Goal: Download file/media

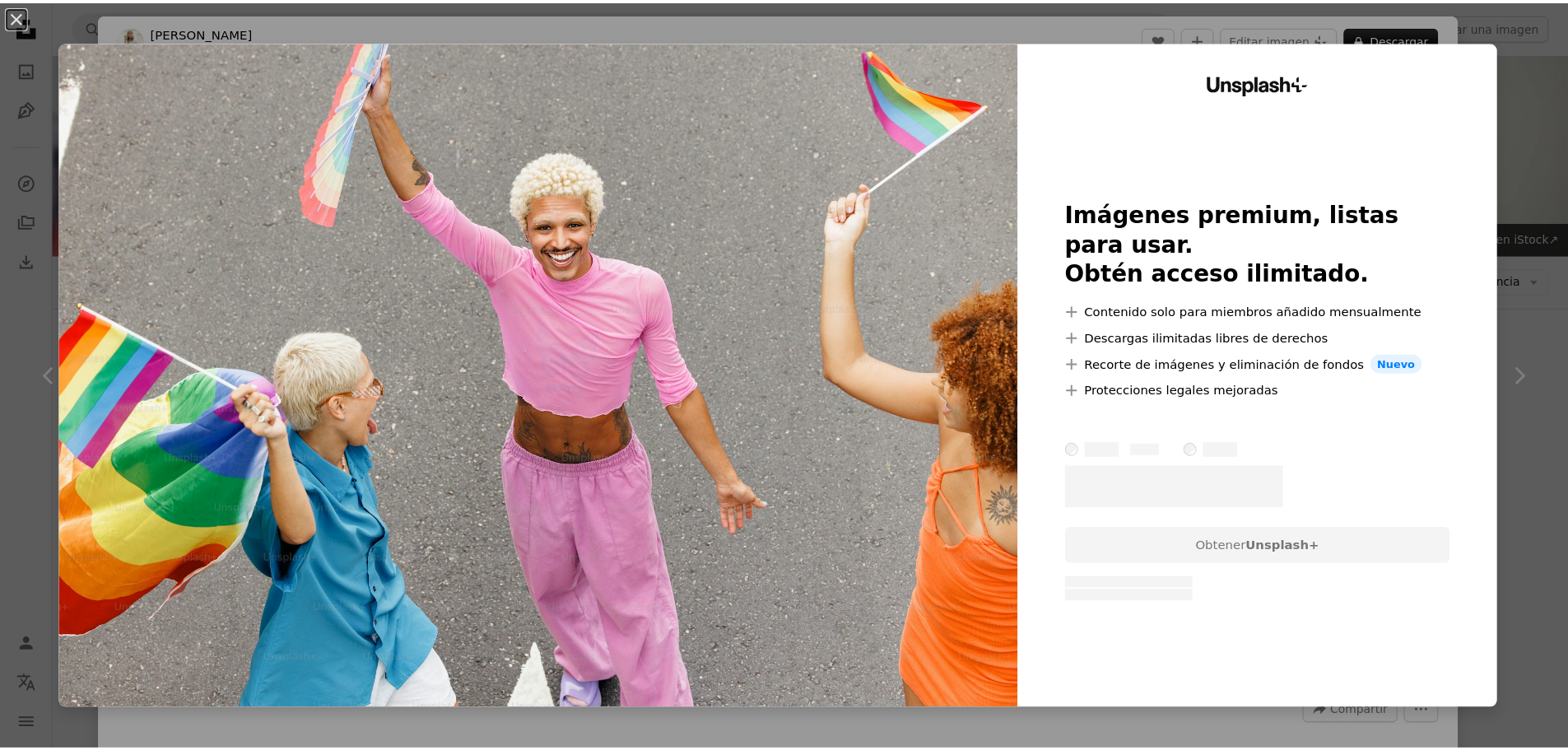
scroll to position [13418, 0]
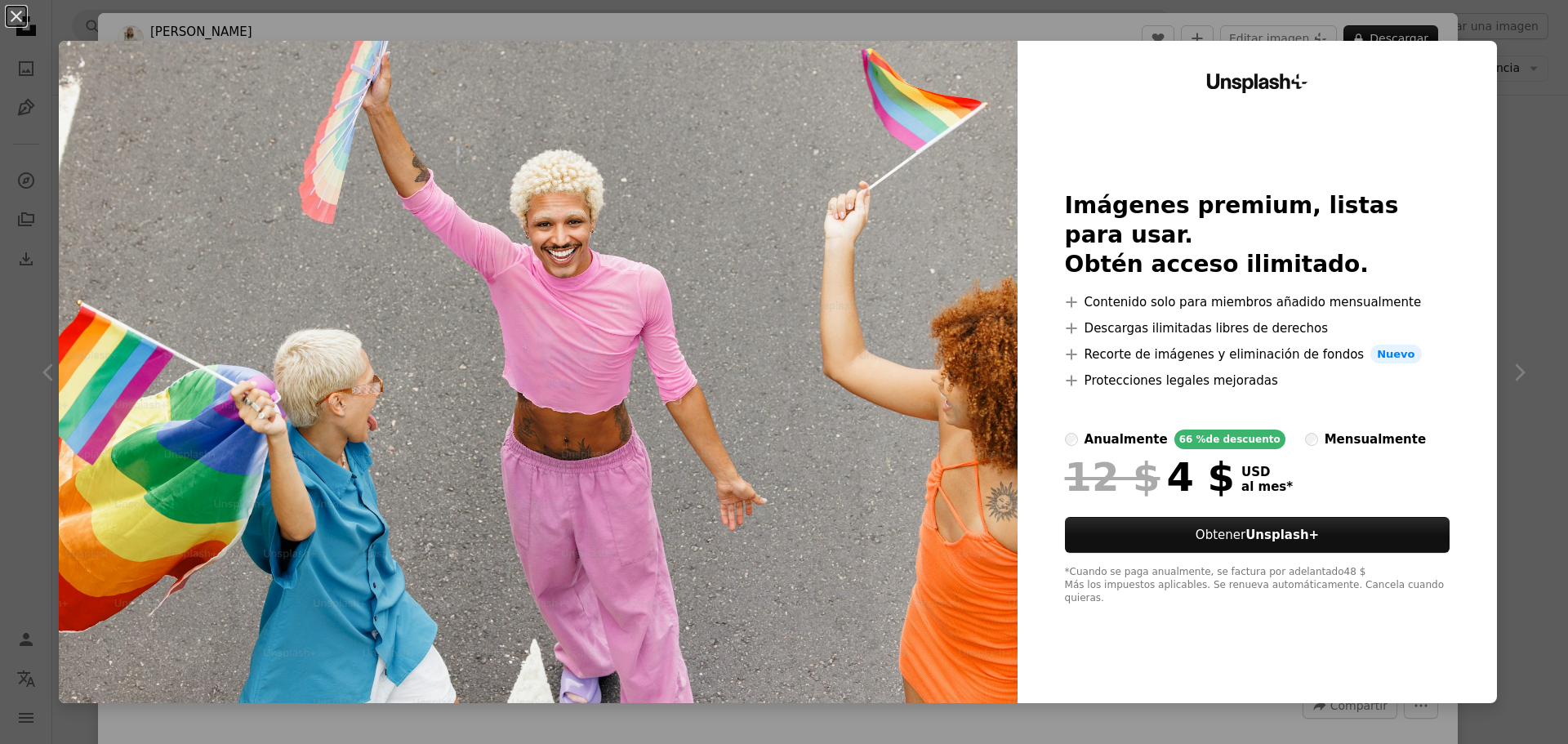
click at [1495, 155] on div "An X shape Unsplash+ Imágenes premium, listas para usar. Obtén acceso ilimitado…" at bounding box center [784, 372] width 1568 height 744
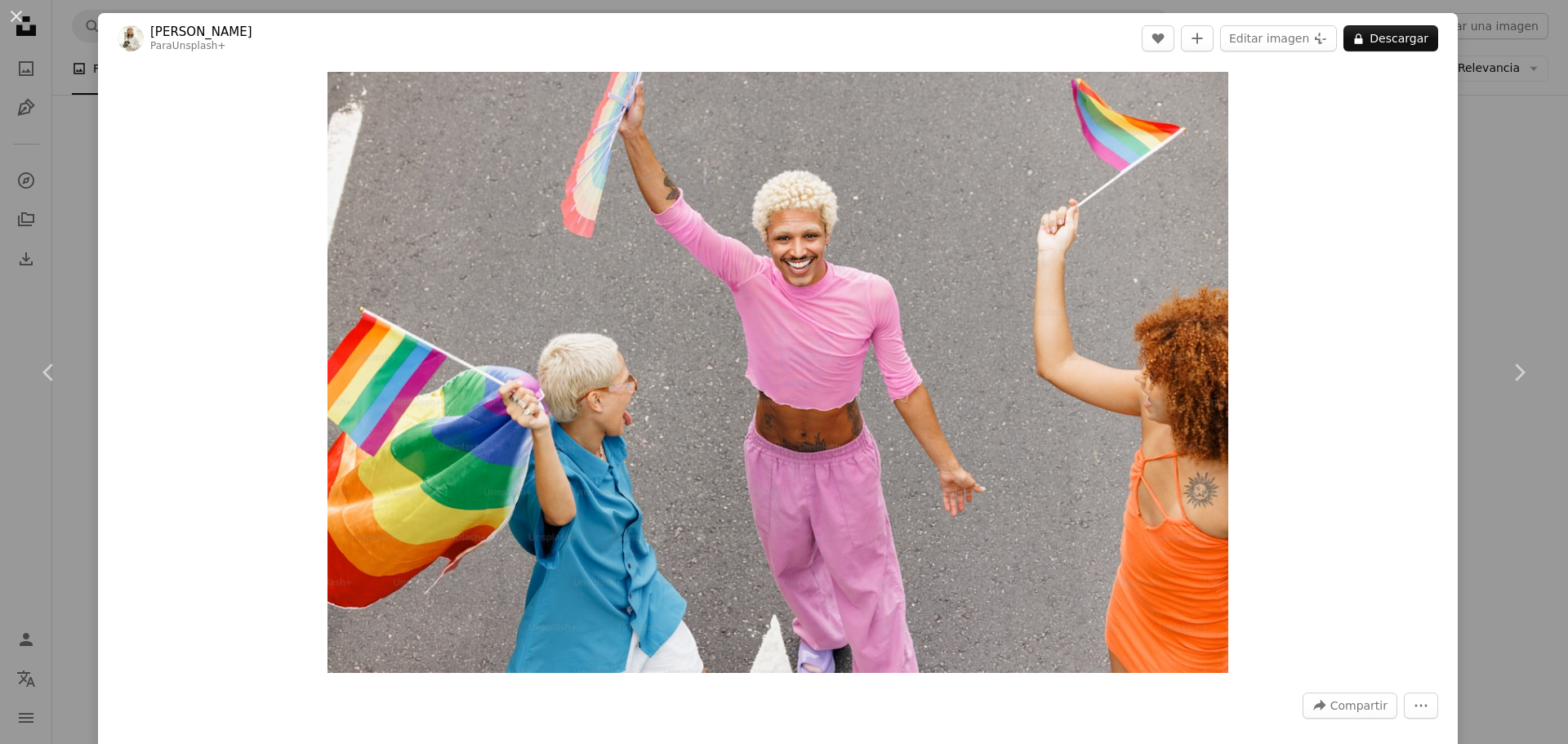
click at [1467, 96] on div "An X shape Chevron left Chevron right [PERSON_NAME] Para Unsplash+ A heart A pl…" at bounding box center [784, 372] width 1568 height 744
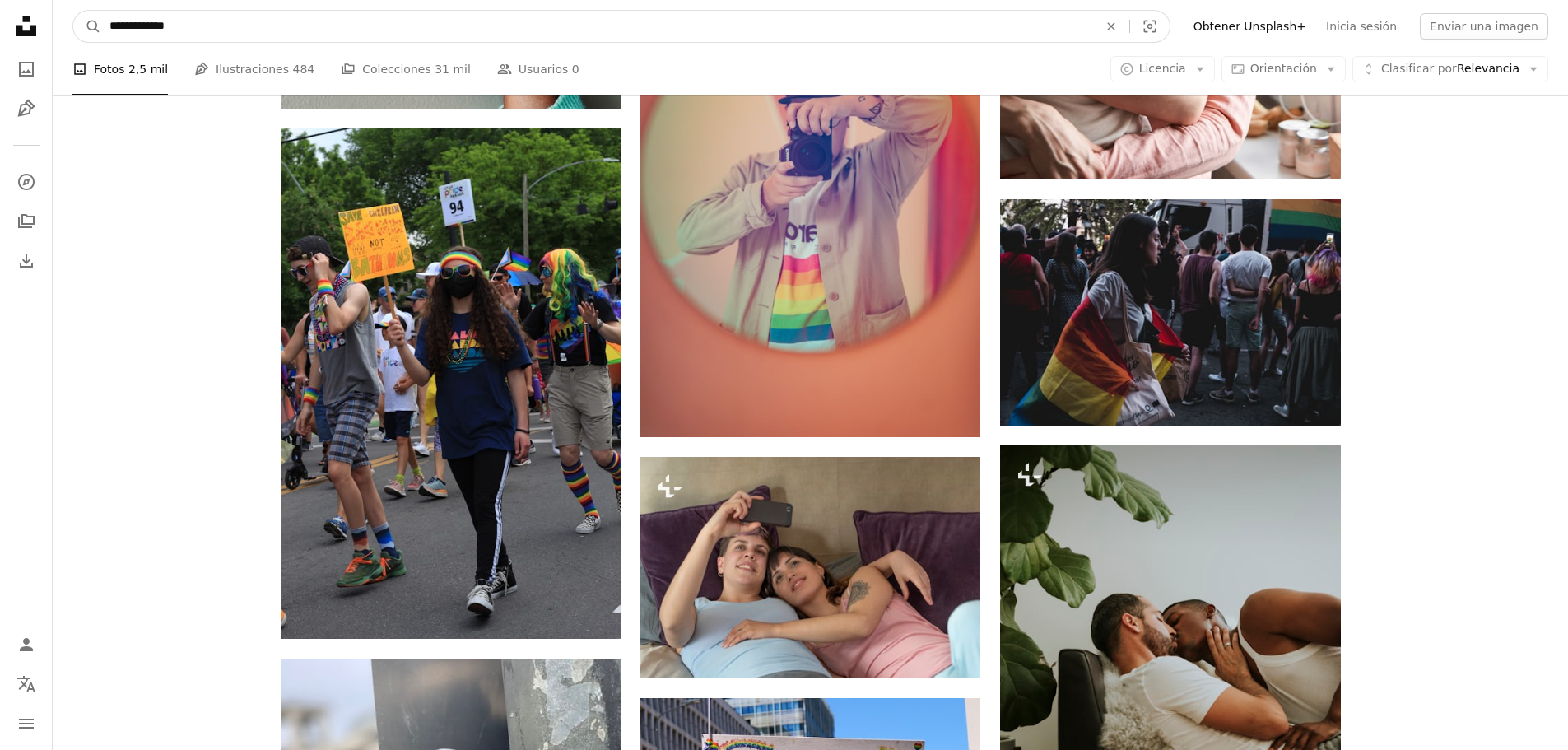
scroll to position [19845, 0]
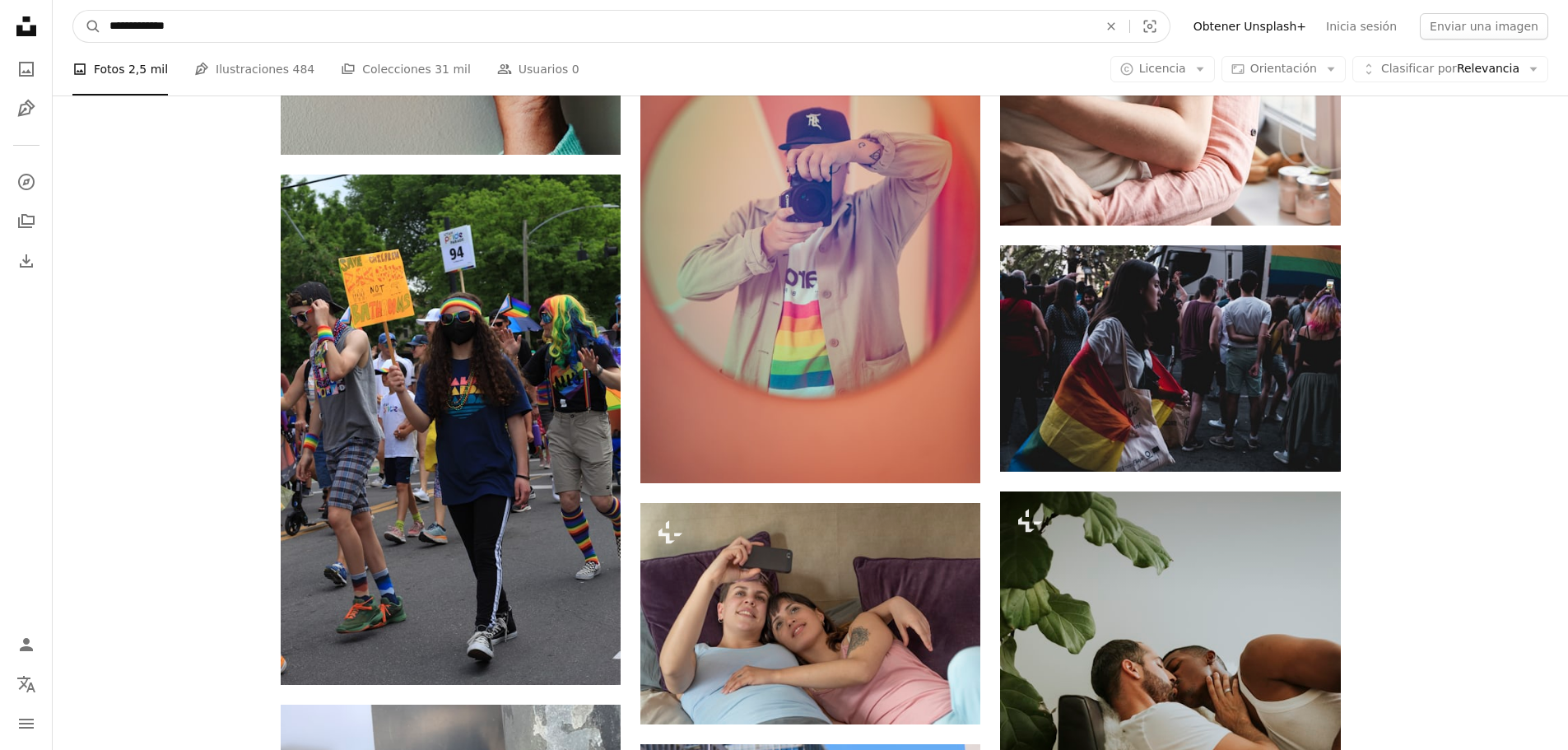
drag, startPoint x: 191, startPoint y: 30, endPoint x: 88, endPoint y: 10, distance: 104.9
click at [88, 10] on form "**********" at bounding box center [621, 26] width 1098 height 33
type input "*******"
click at [73, 10] on button "A magnifying glass" at bounding box center [87, 26] width 28 height 31
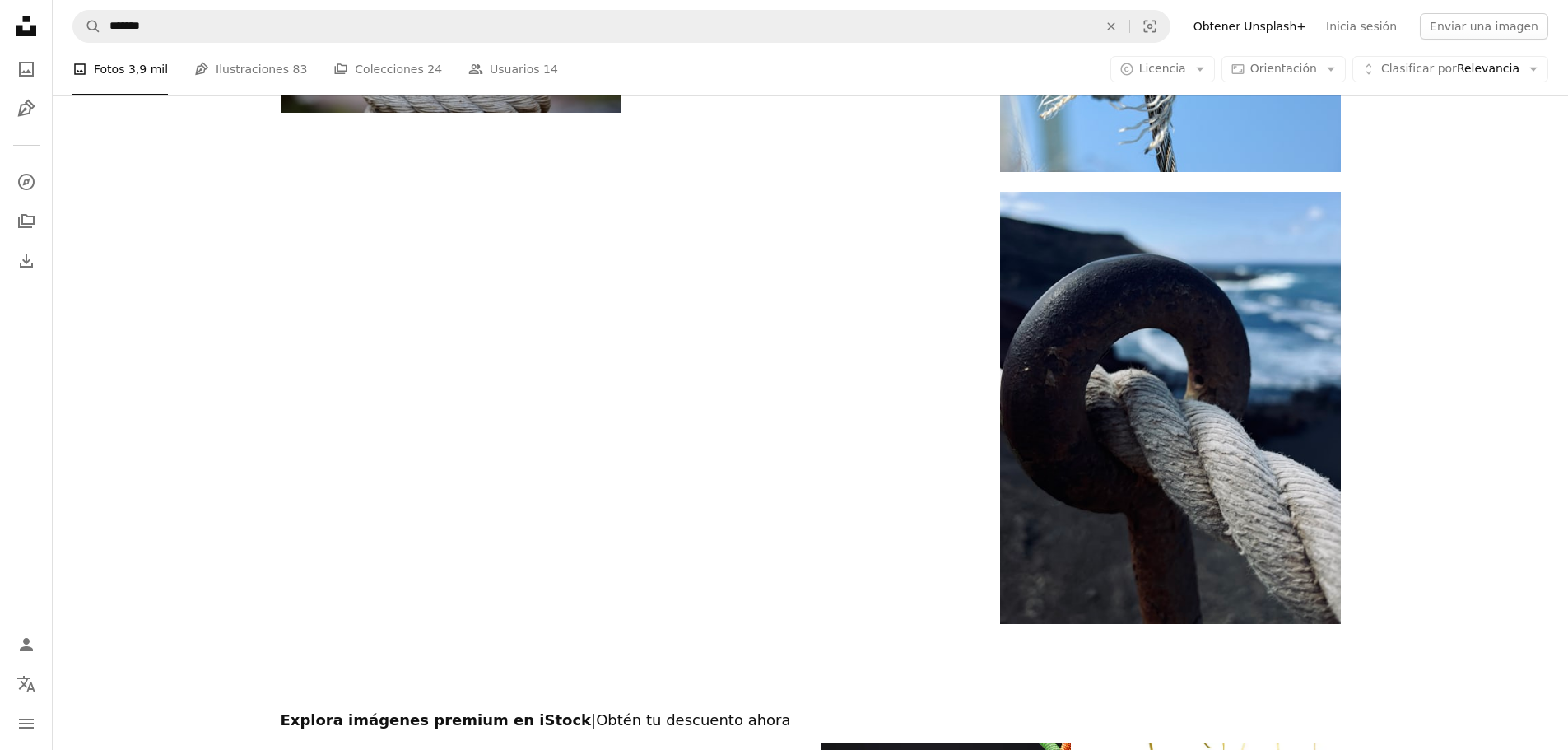
scroll to position [2469, 0]
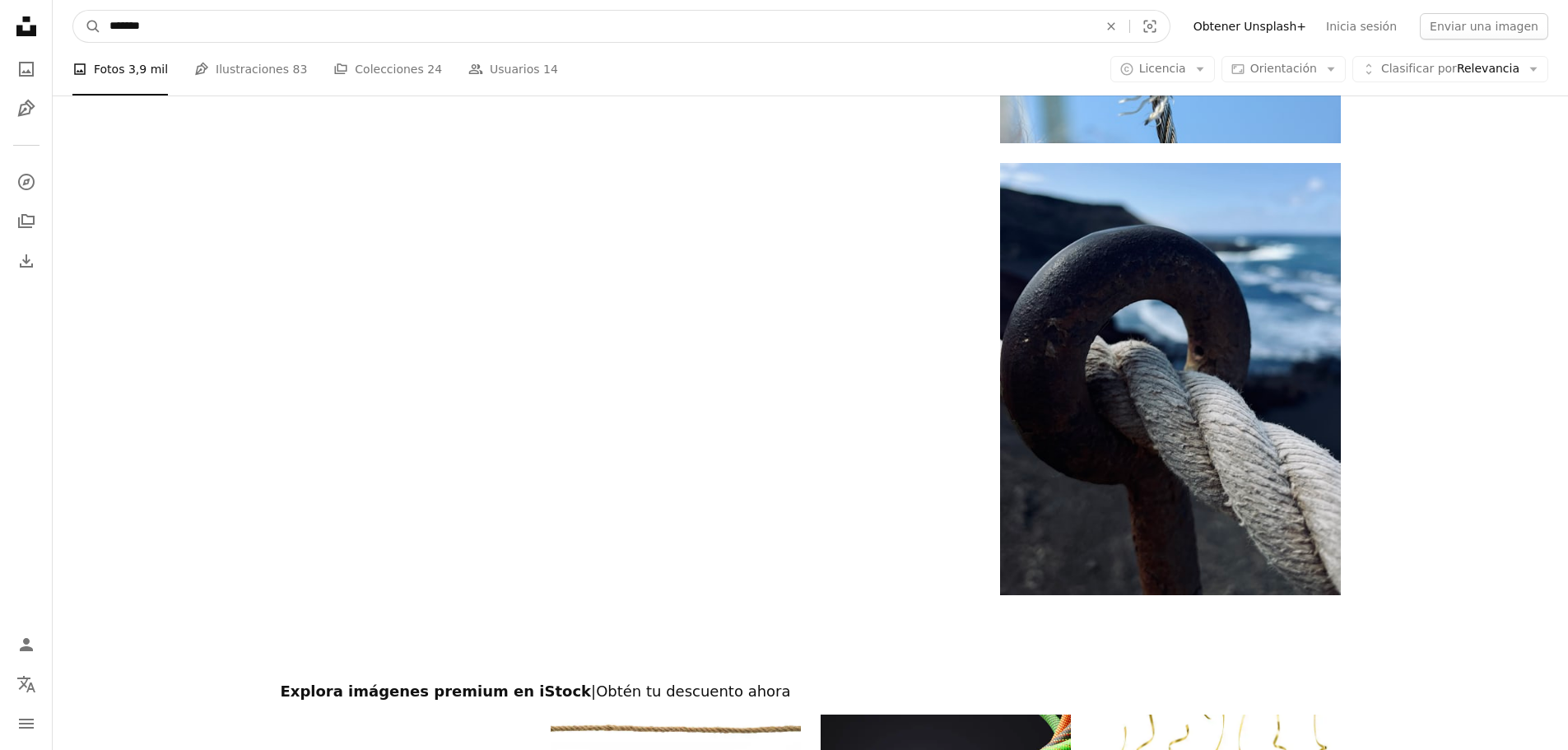
click at [269, 37] on input "*******" at bounding box center [597, 26] width 992 height 31
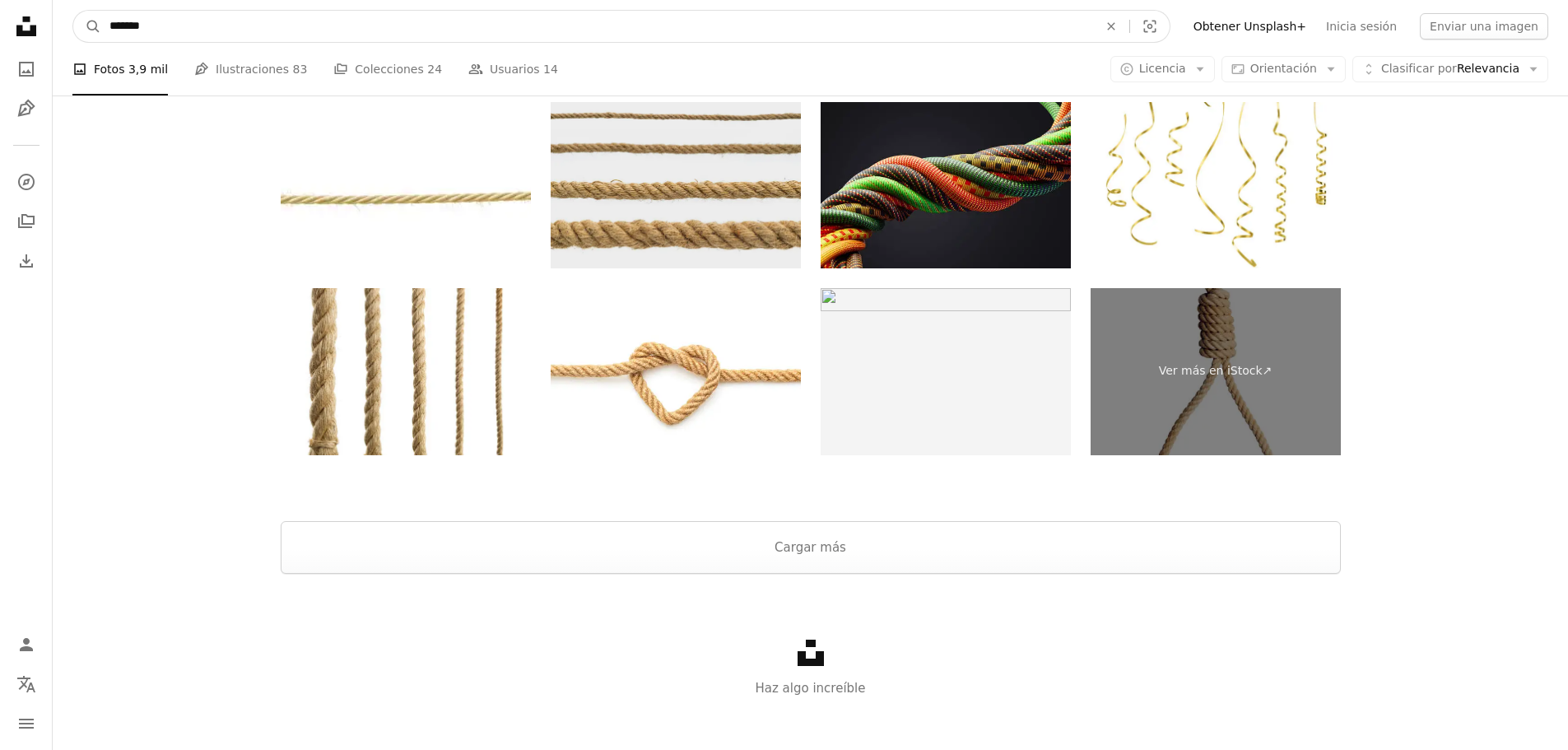
scroll to position [3095, 0]
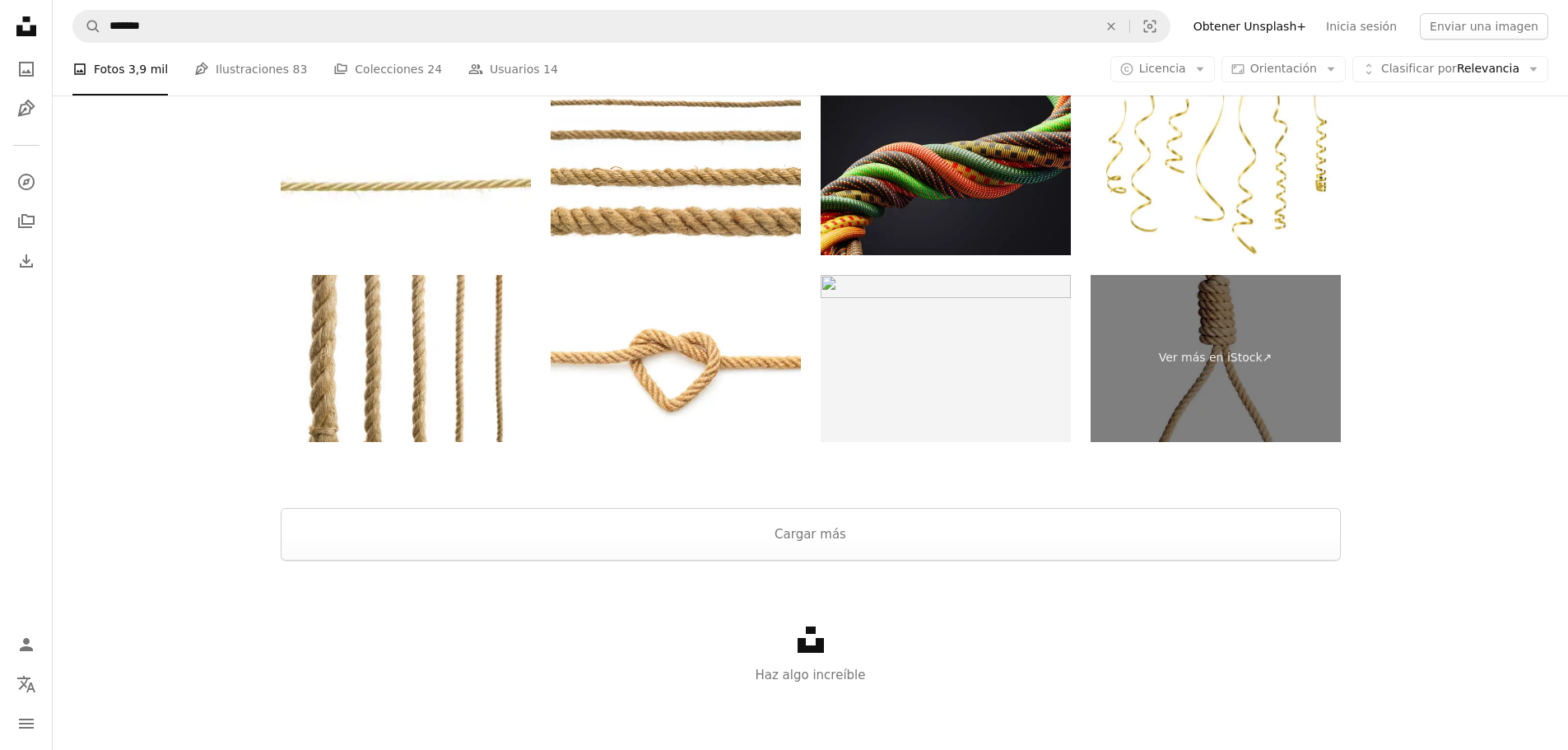
click at [564, 506] on div at bounding box center [811, 487] width 1516 height 39
click at [561, 533] on button "Cargar más" at bounding box center [811, 534] width 1061 height 53
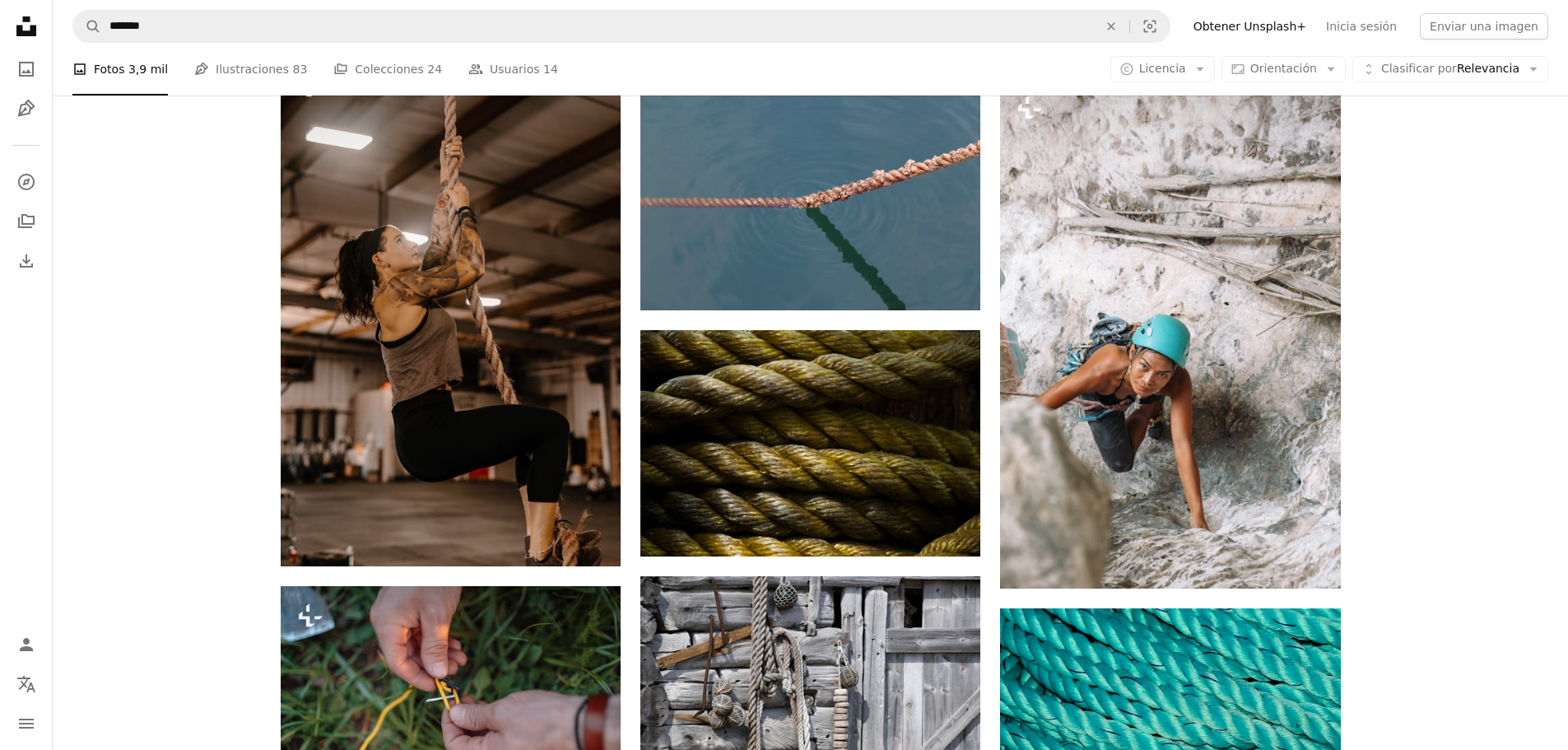
scroll to position [10010, 0]
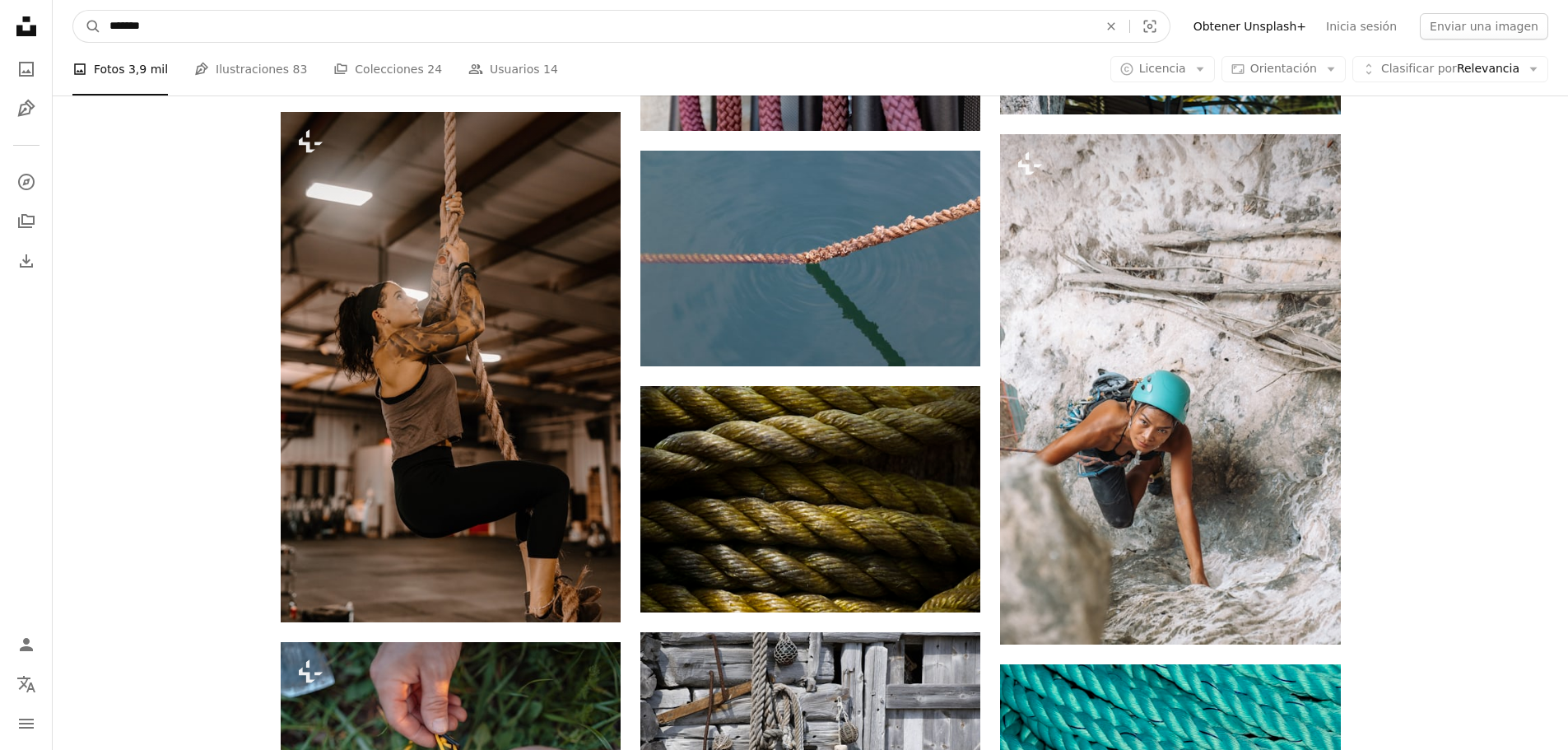
drag, startPoint x: 289, startPoint y: 12, endPoint x: 0, endPoint y: 11, distance: 289.0
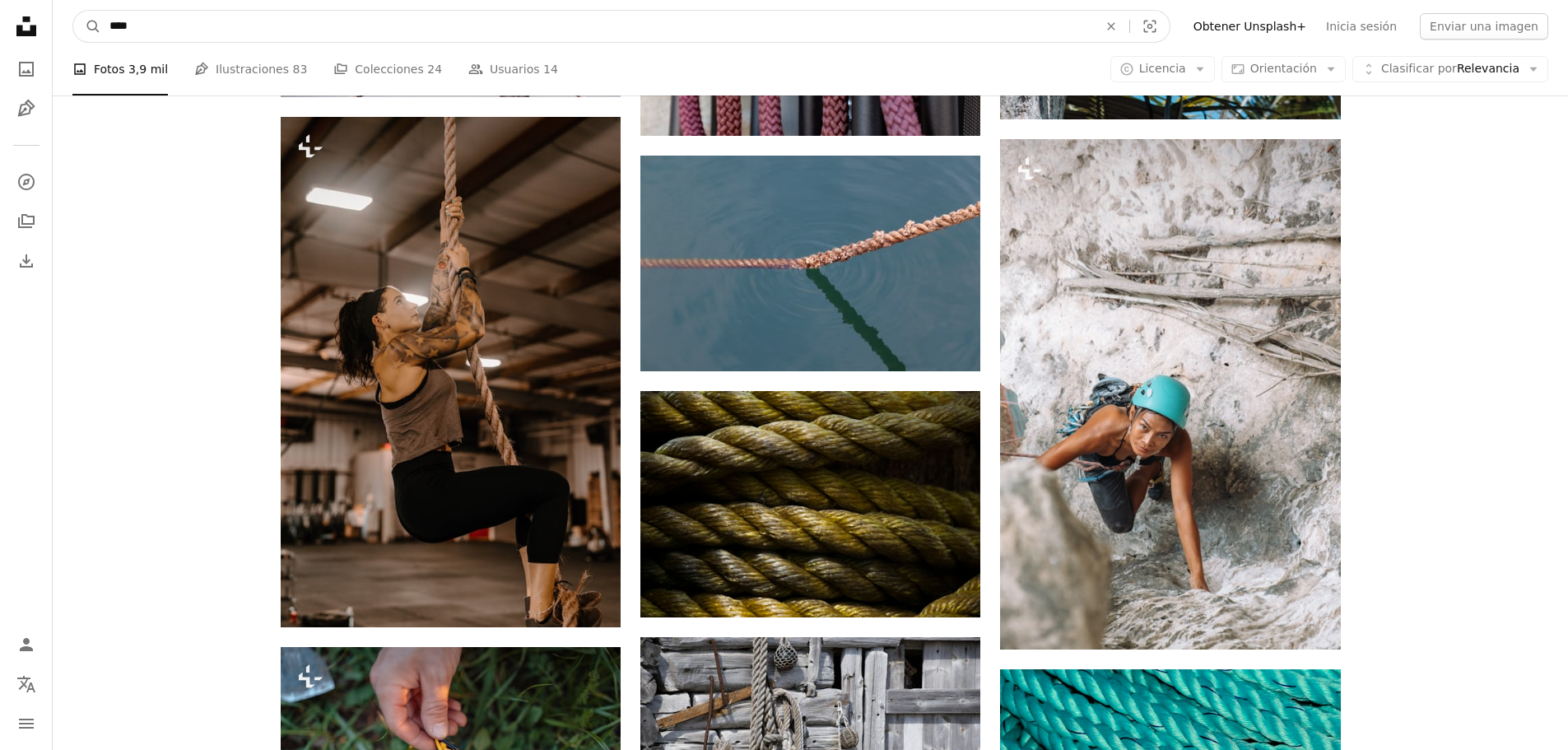
type input "*****"
click button "A magnifying glass" at bounding box center [87, 26] width 28 height 31
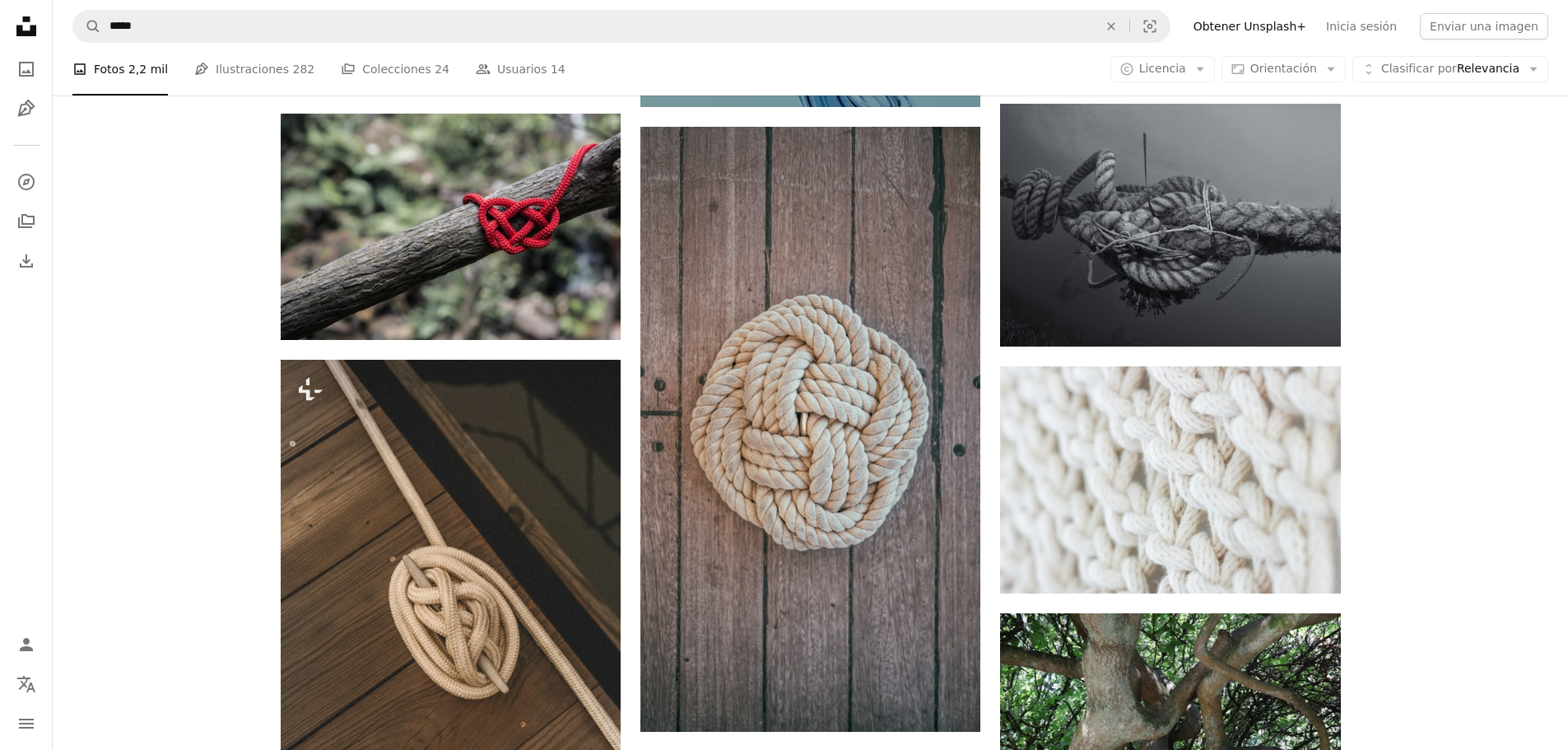
scroll to position [823, 0]
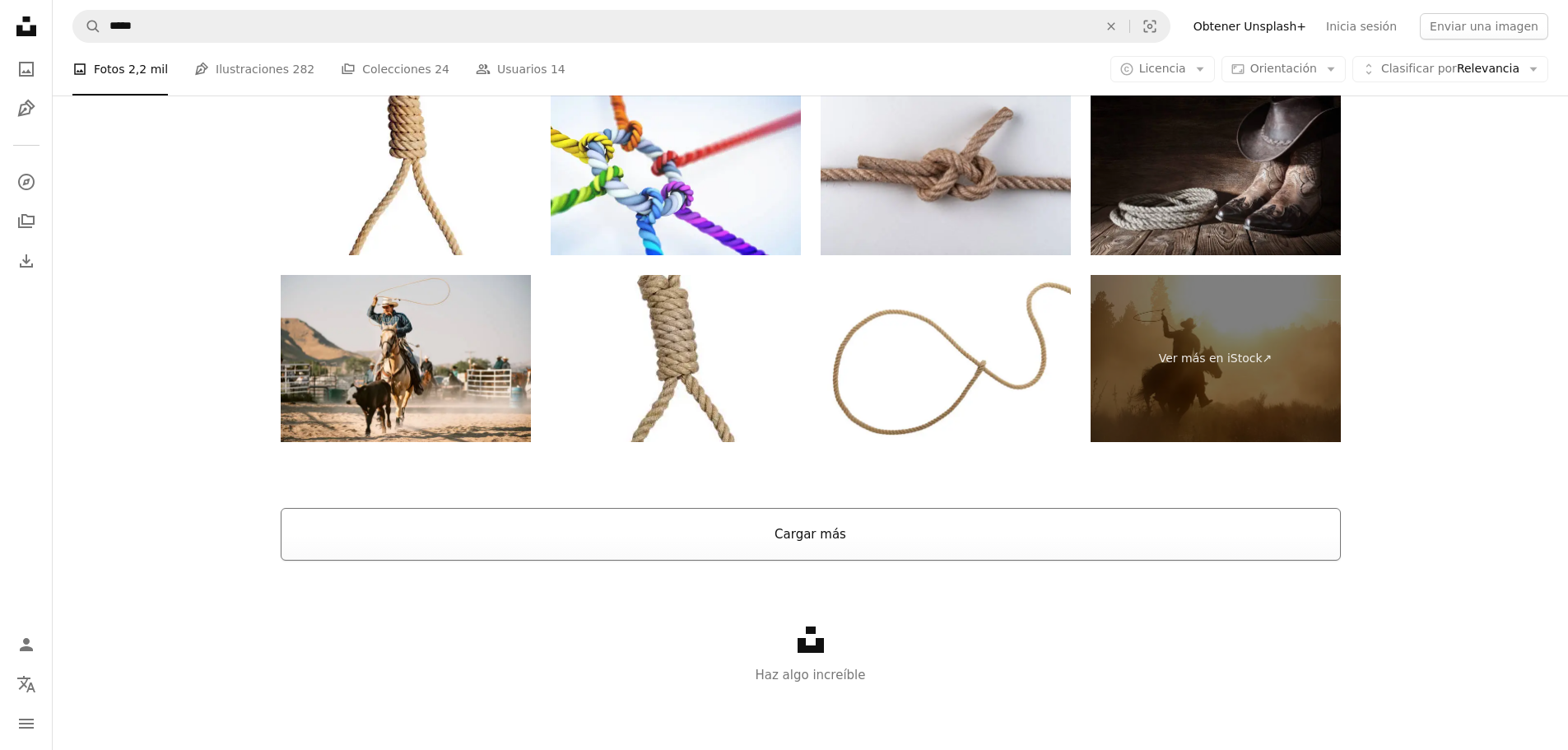
click at [728, 529] on button "Cargar más" at bounding box center [811, 534] width 1061 height 53
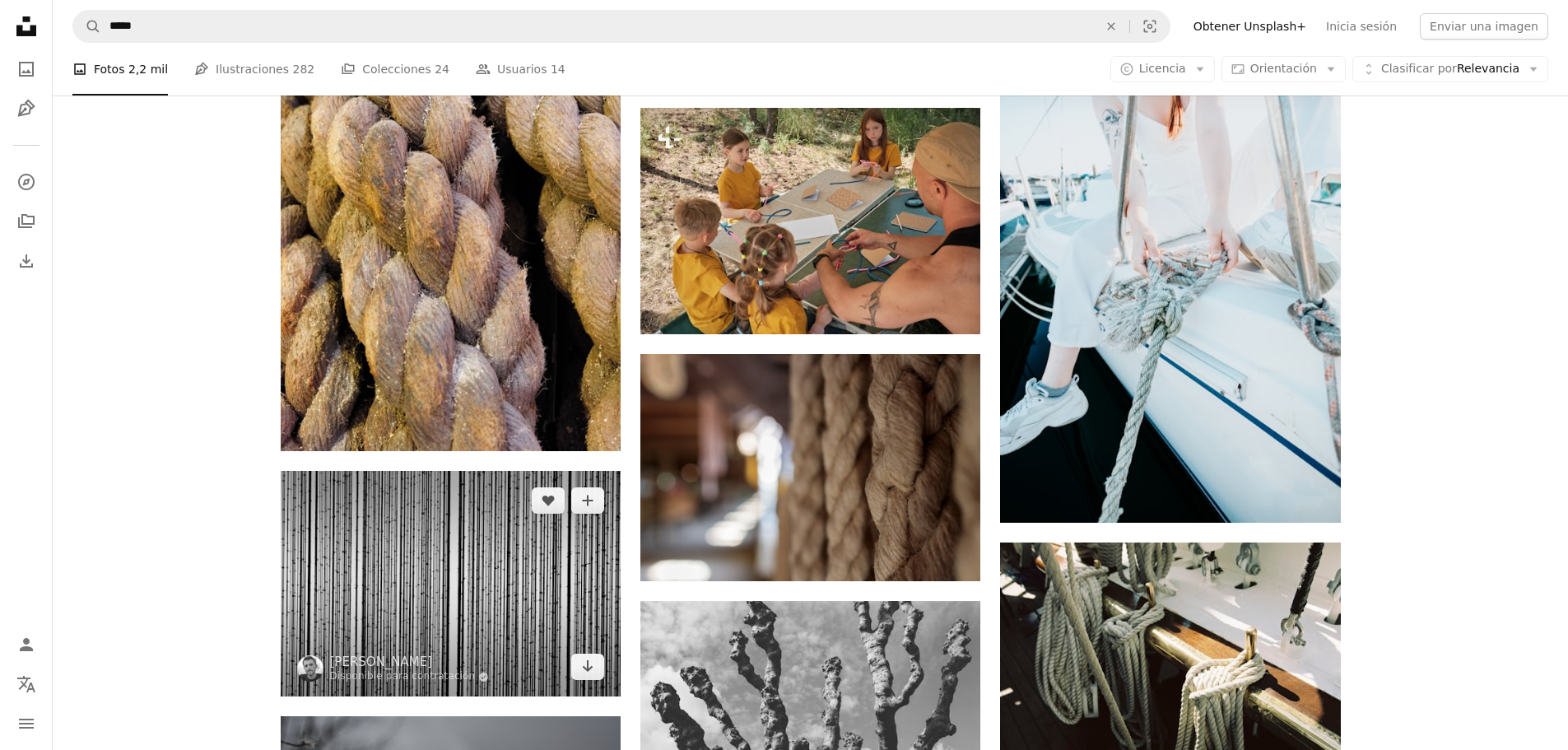
scroll to position [9375, 0]
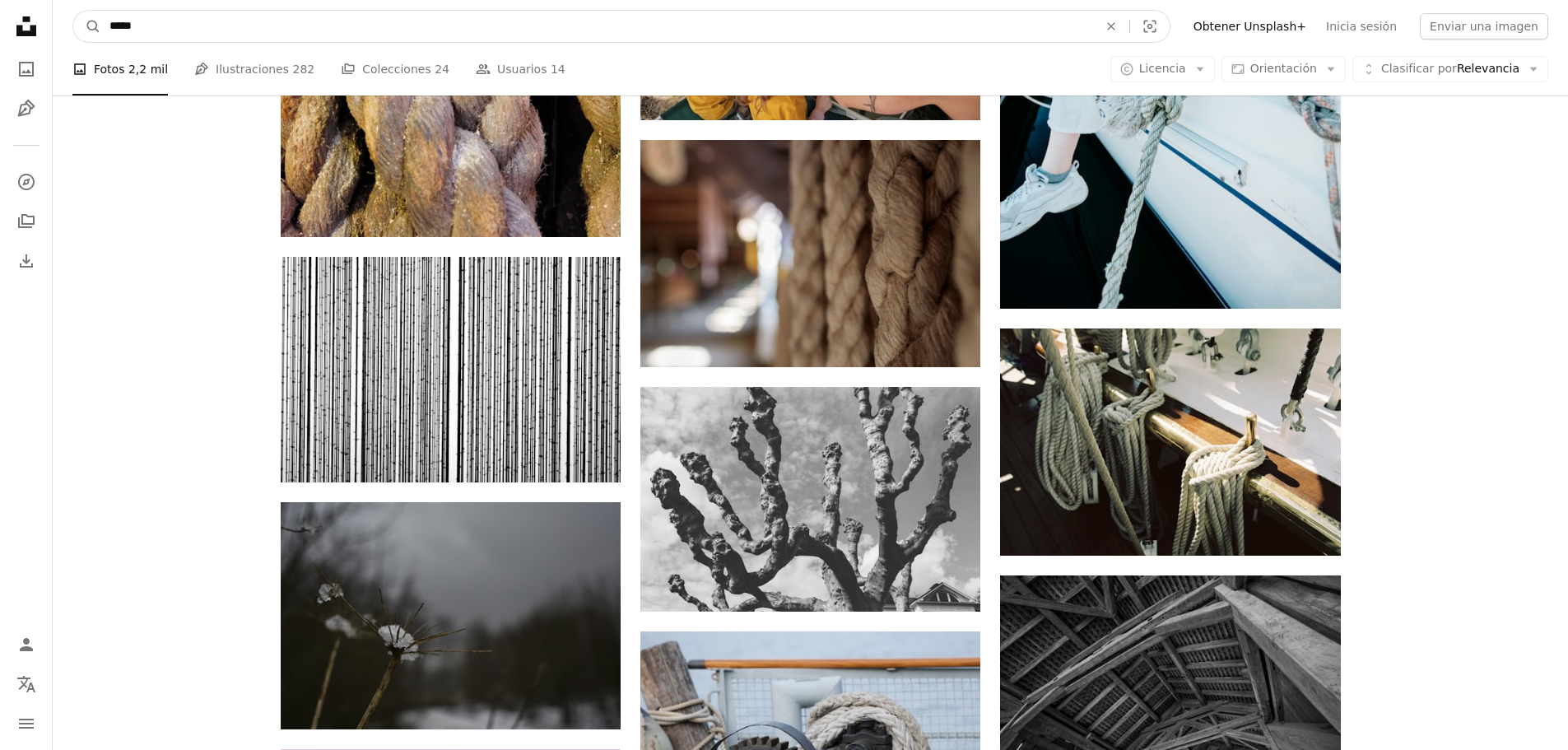
drag, startPoint x: 231, startPoint y: 25, endPoint x: 74, endPoint y: 53, distance: 159.5
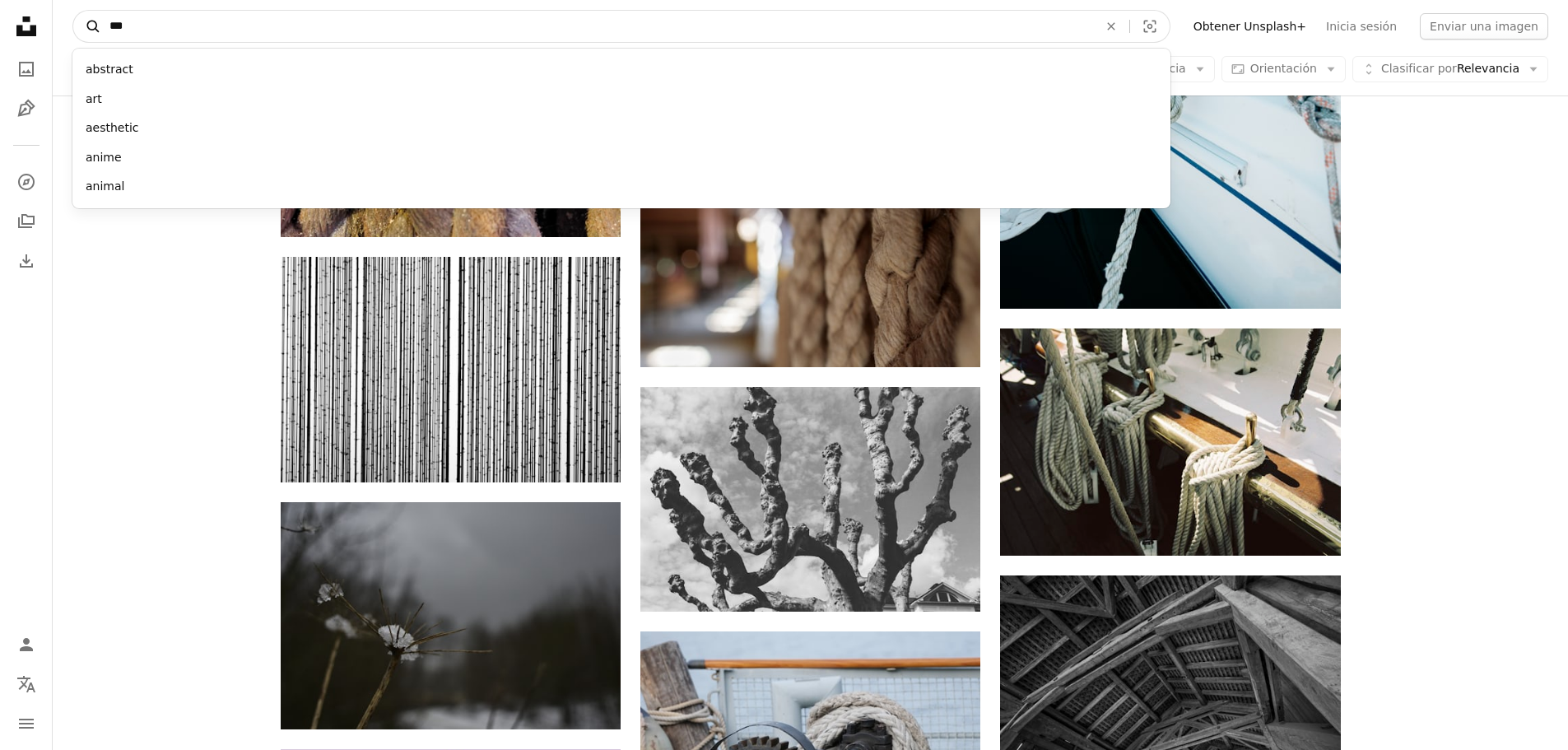
type input "****"
click button "A magnifying glass" at bounding box center [87, 26] width 28 height 31
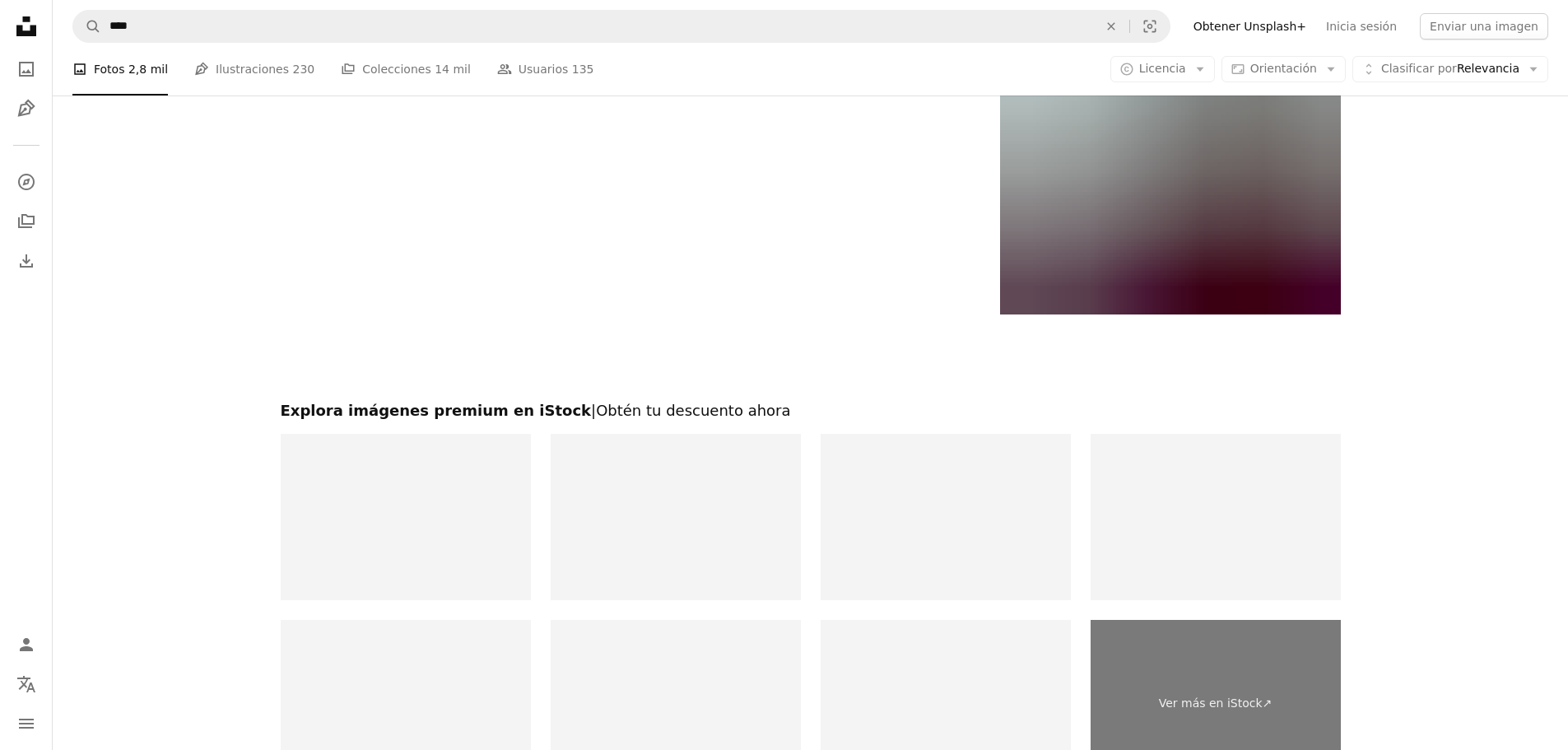
scroll to position [3128, 0]
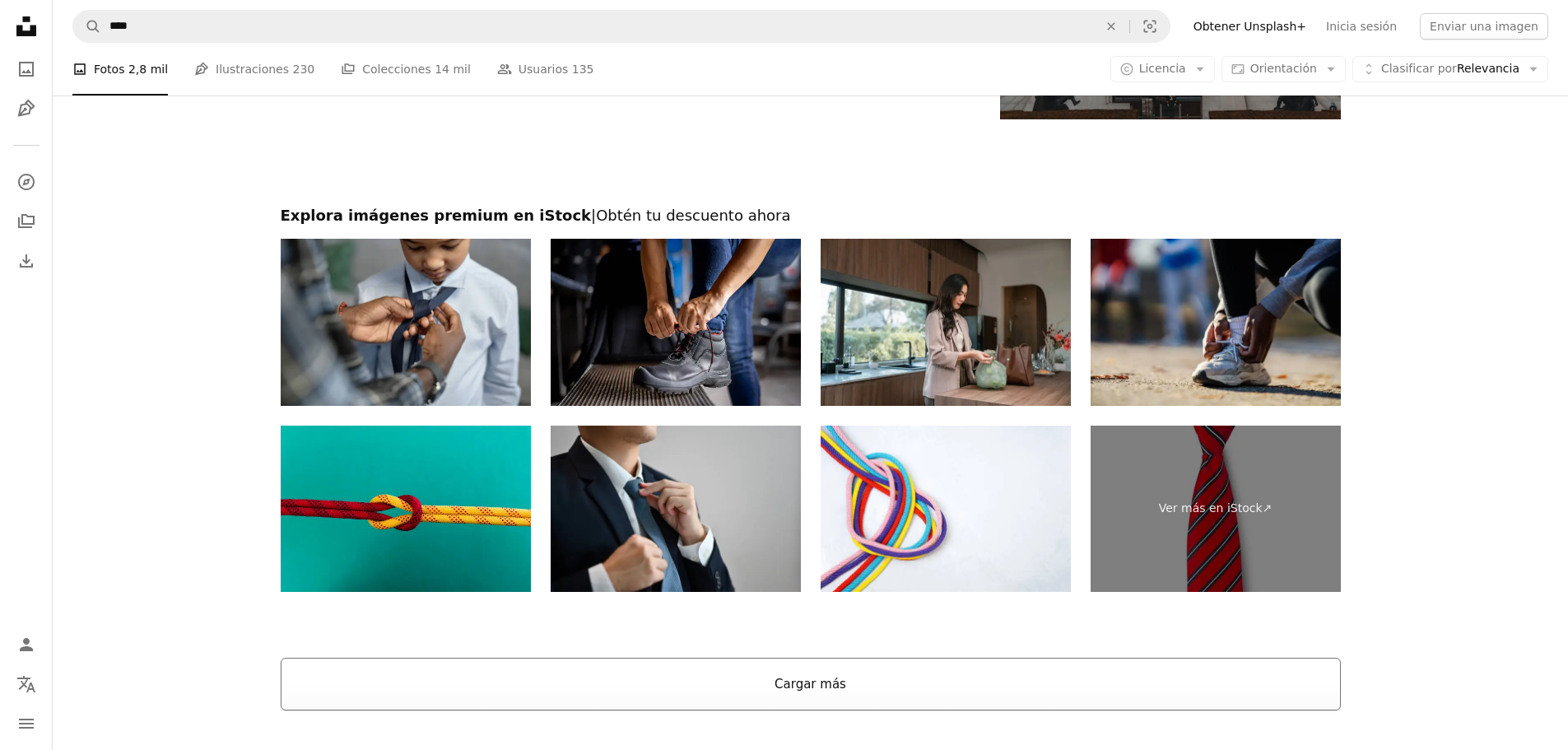
click at [735, 669] on button "Cargar más" at bounding box center [811, 684] width 1061 height 53
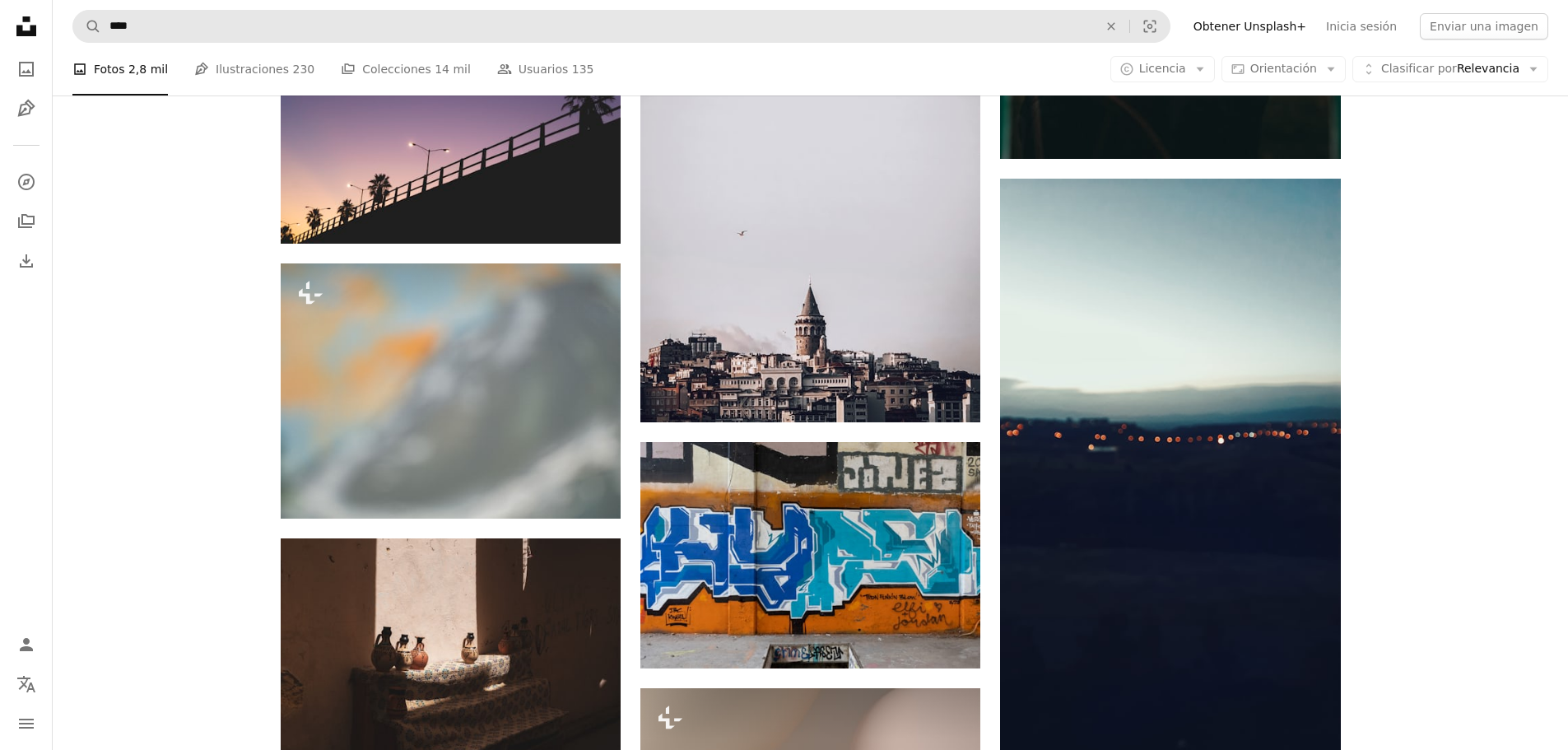
scroll to position [5351, 0]
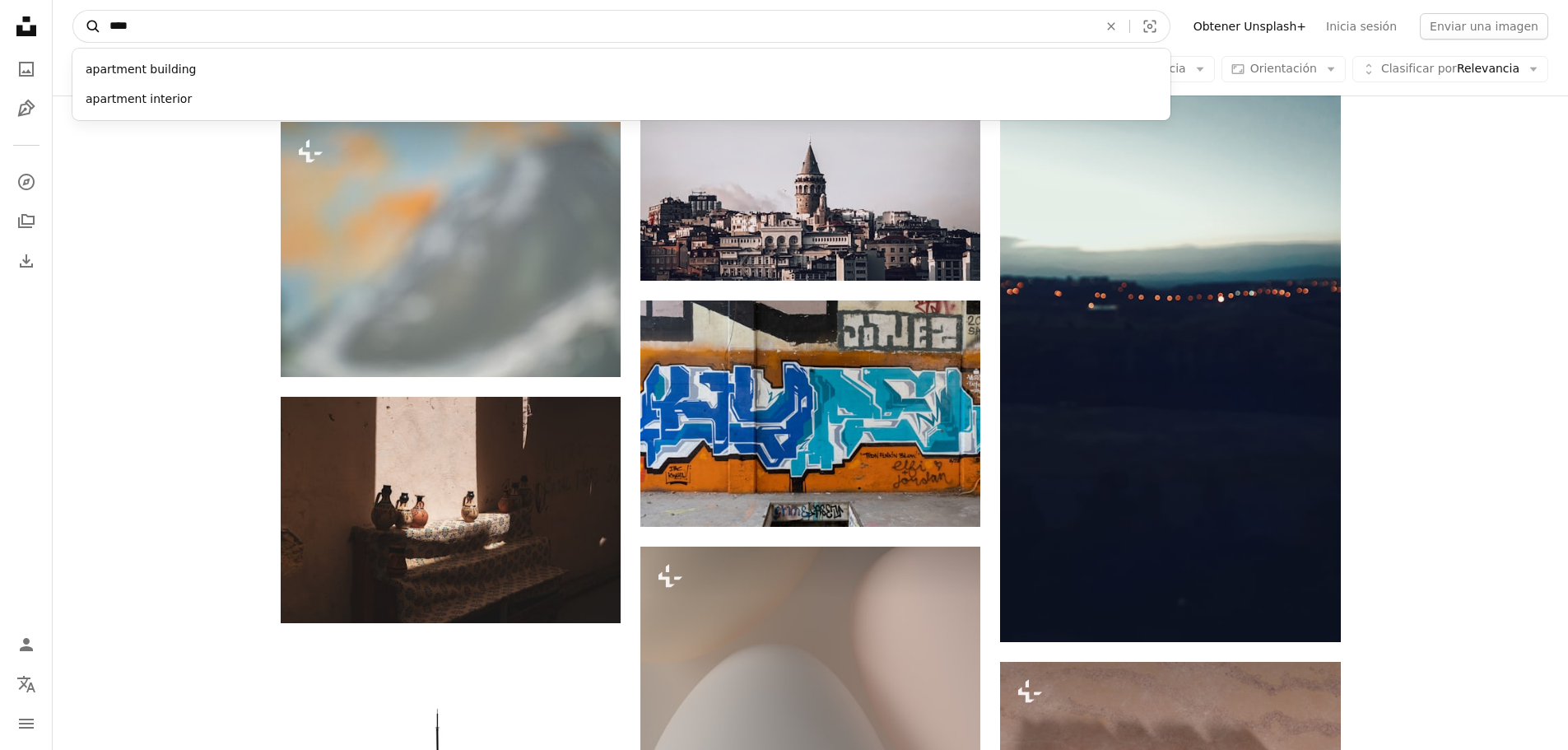
drag, startPoint x: 168, startPoint y: 30, endPoint x: 93, endPoint y: 32, distance: 75.0
click at [93, 32] on form "A magnifying glass **** apartment building apartment interior An X shape Visual…" at bounding box center [621, 26] width 1098 height 33
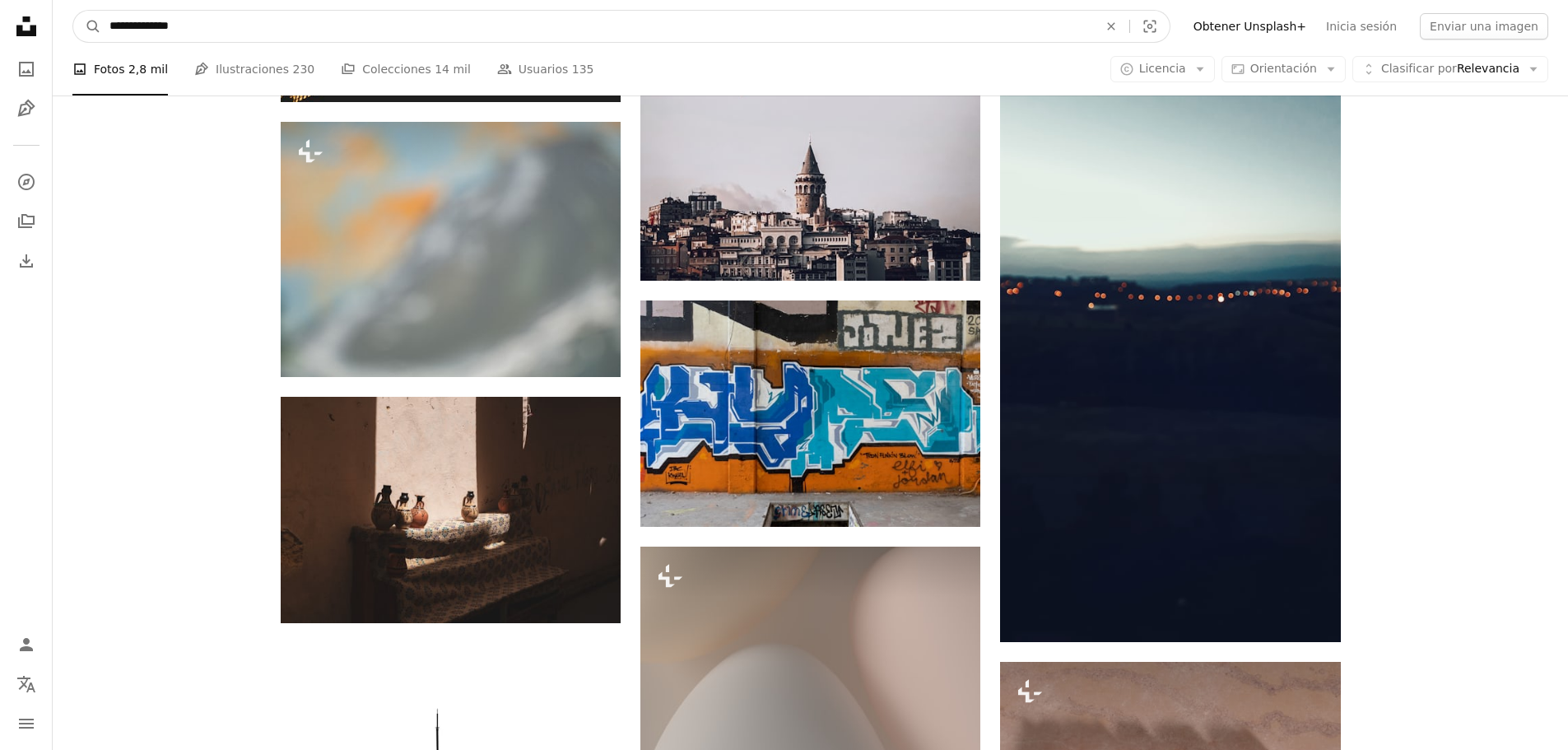
type input "**********"
click button "A magnifying glass" at bounding box center [87, 26] width 28 height 31
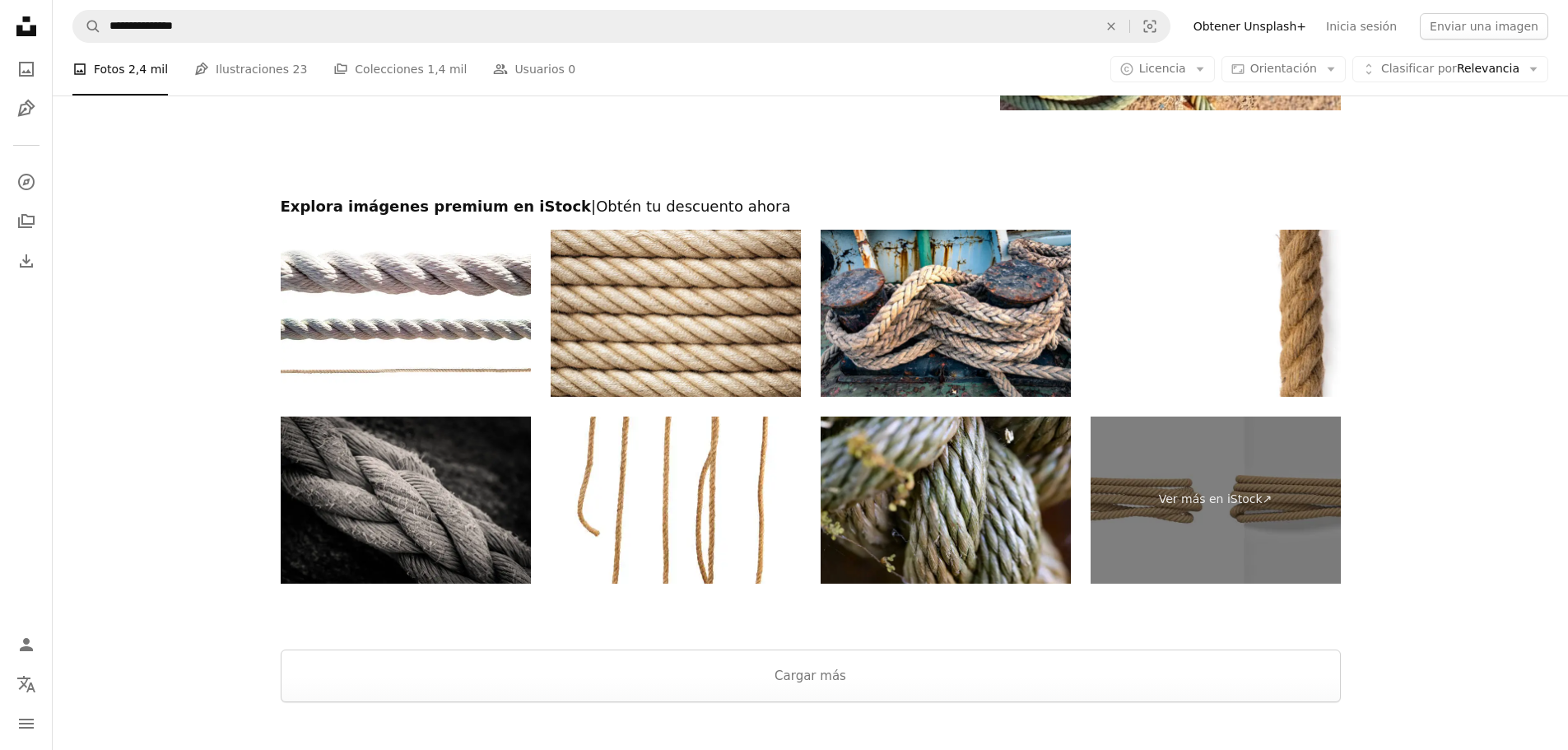
scroll to position [3046, 0]
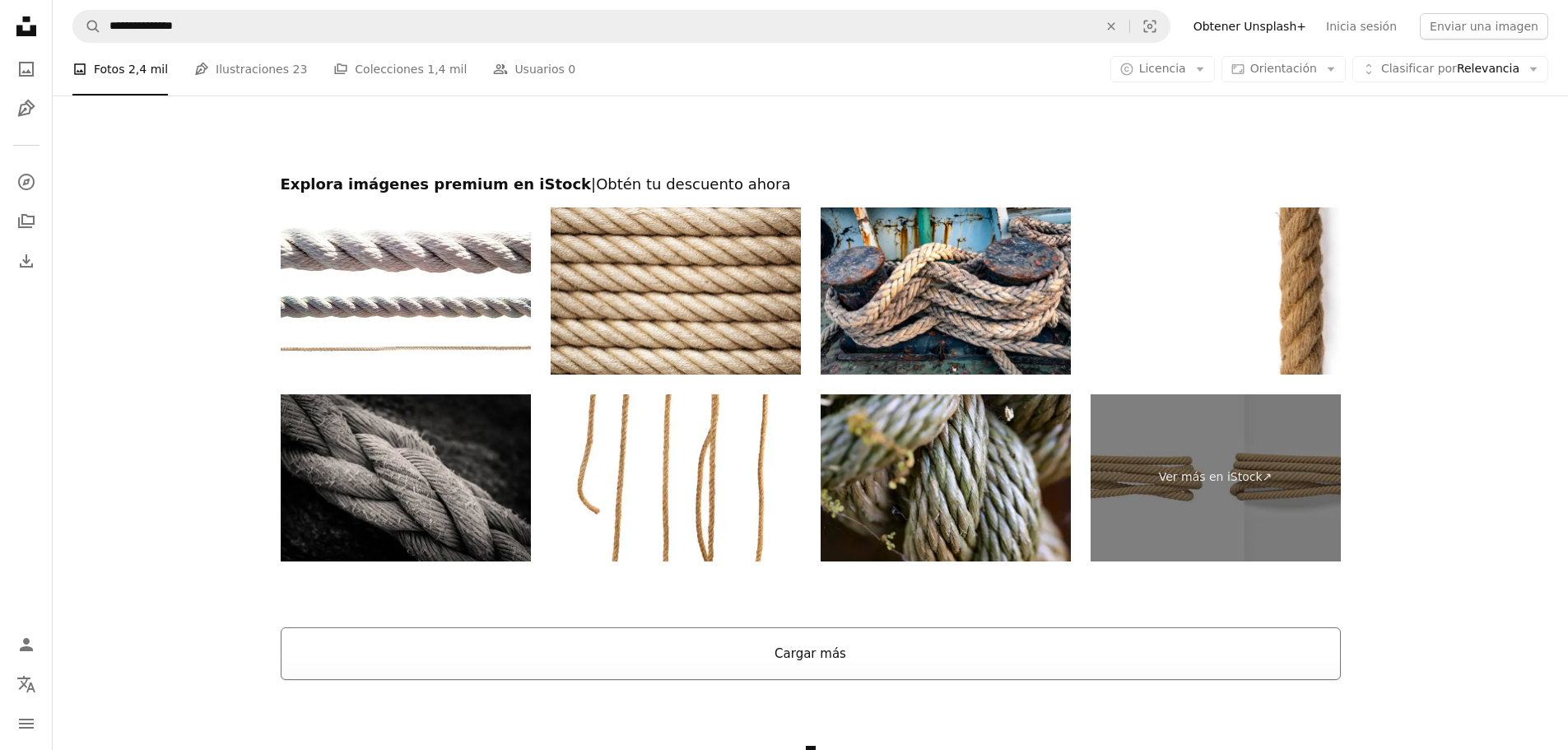
click at [739, 651] on button "Cargar más" at bounding box center [811, 653] width 1061 height 53
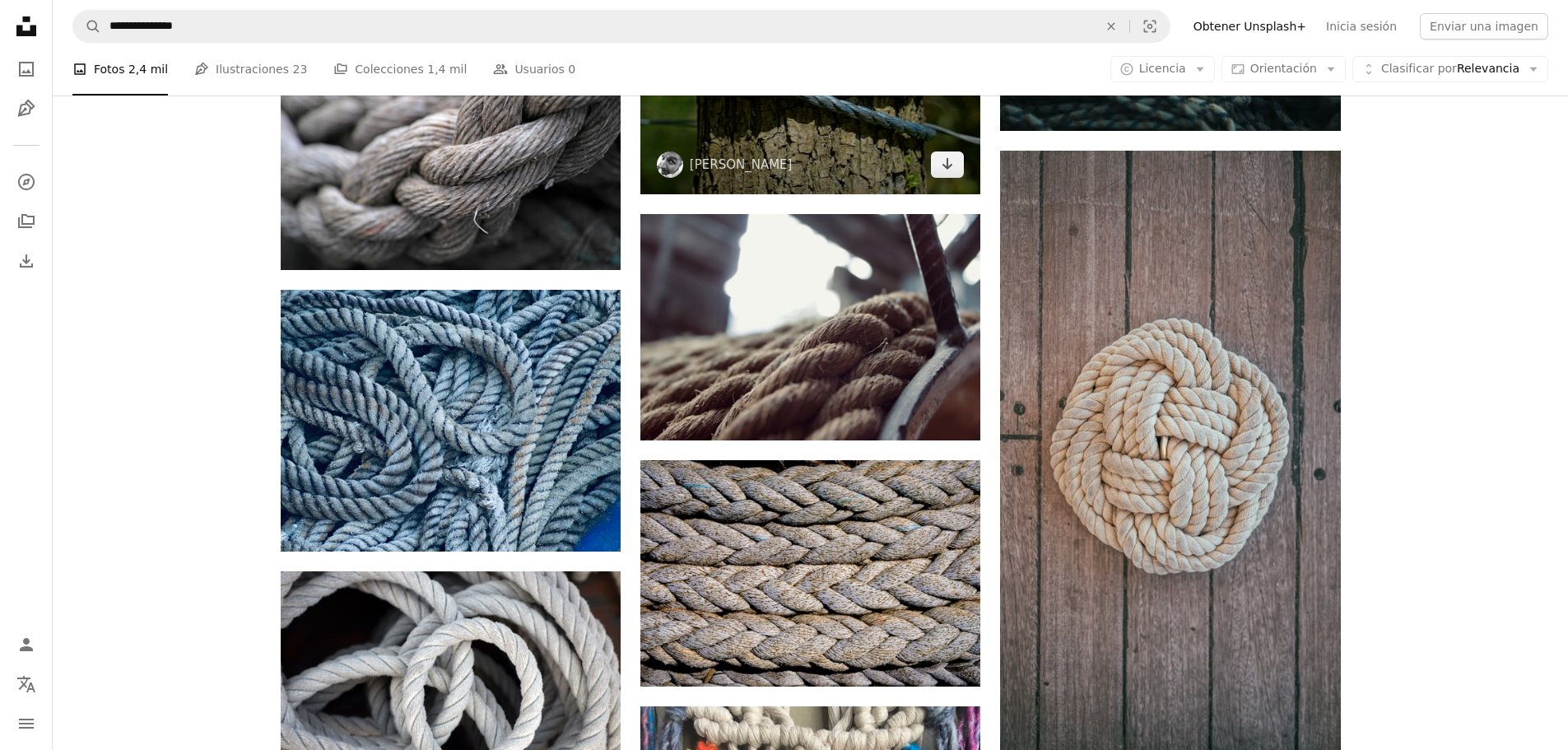
scroll to position [9467, 0]
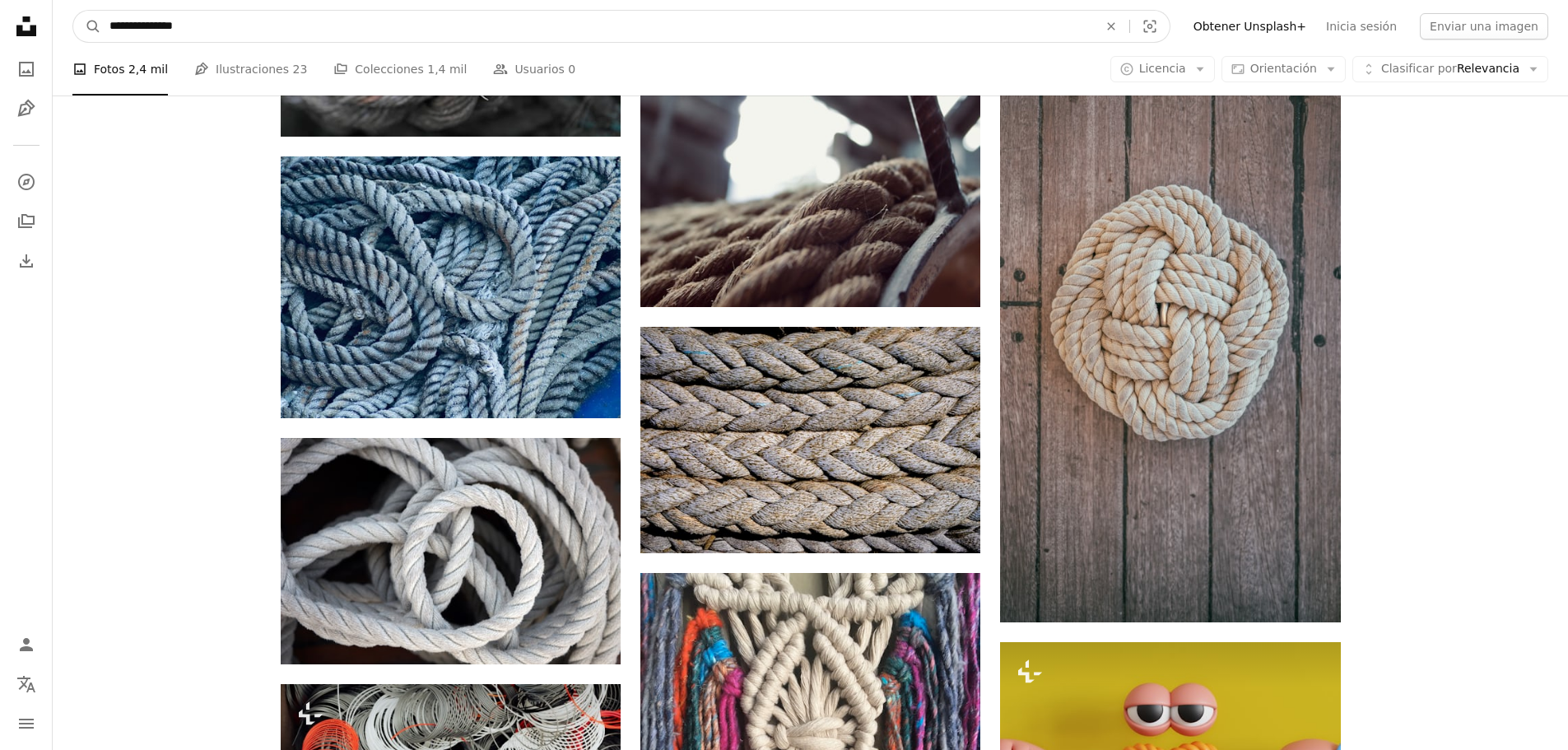
drag, startPoint x: 266, startPoint y: 23, endPoint x: 0, endPoint y: 40, distance: 266.5
type input "********"
click button "A magnifying glass" at bounding box center [87, 26] width 28 height 31
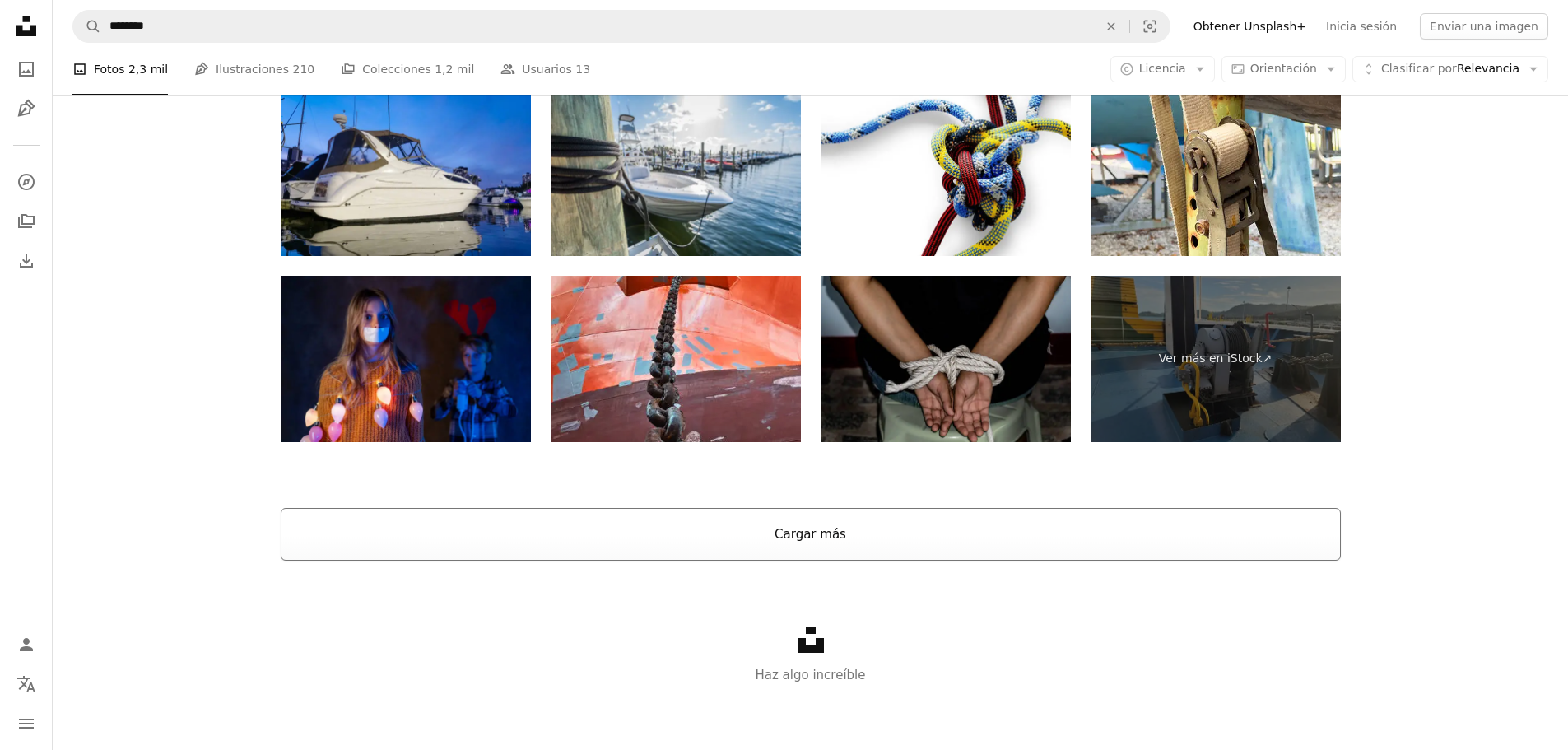
click at [728, 532] on button "Cargar más" at bounding box center [811, 534] width 1061 height 53
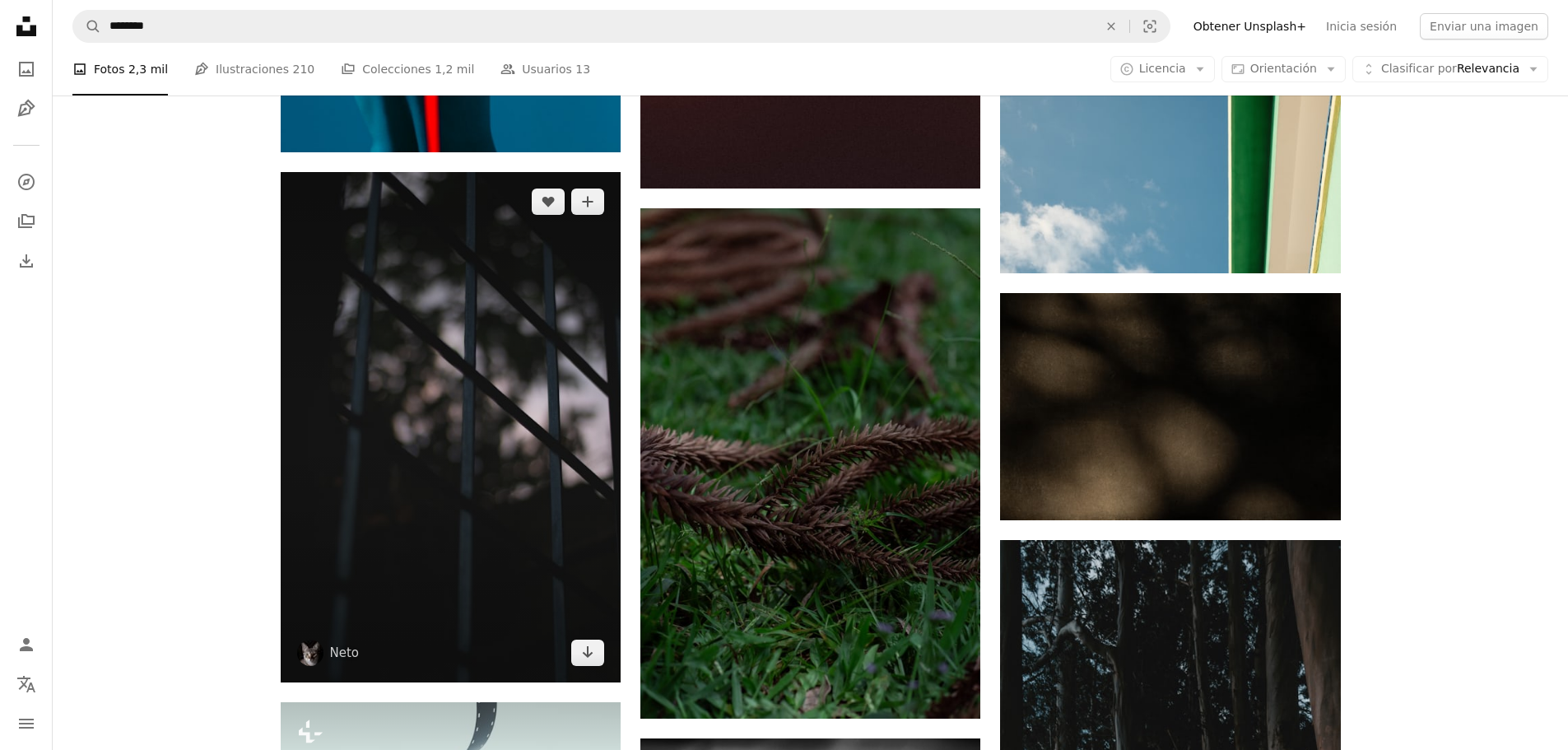
scroll to position [22967, 0]
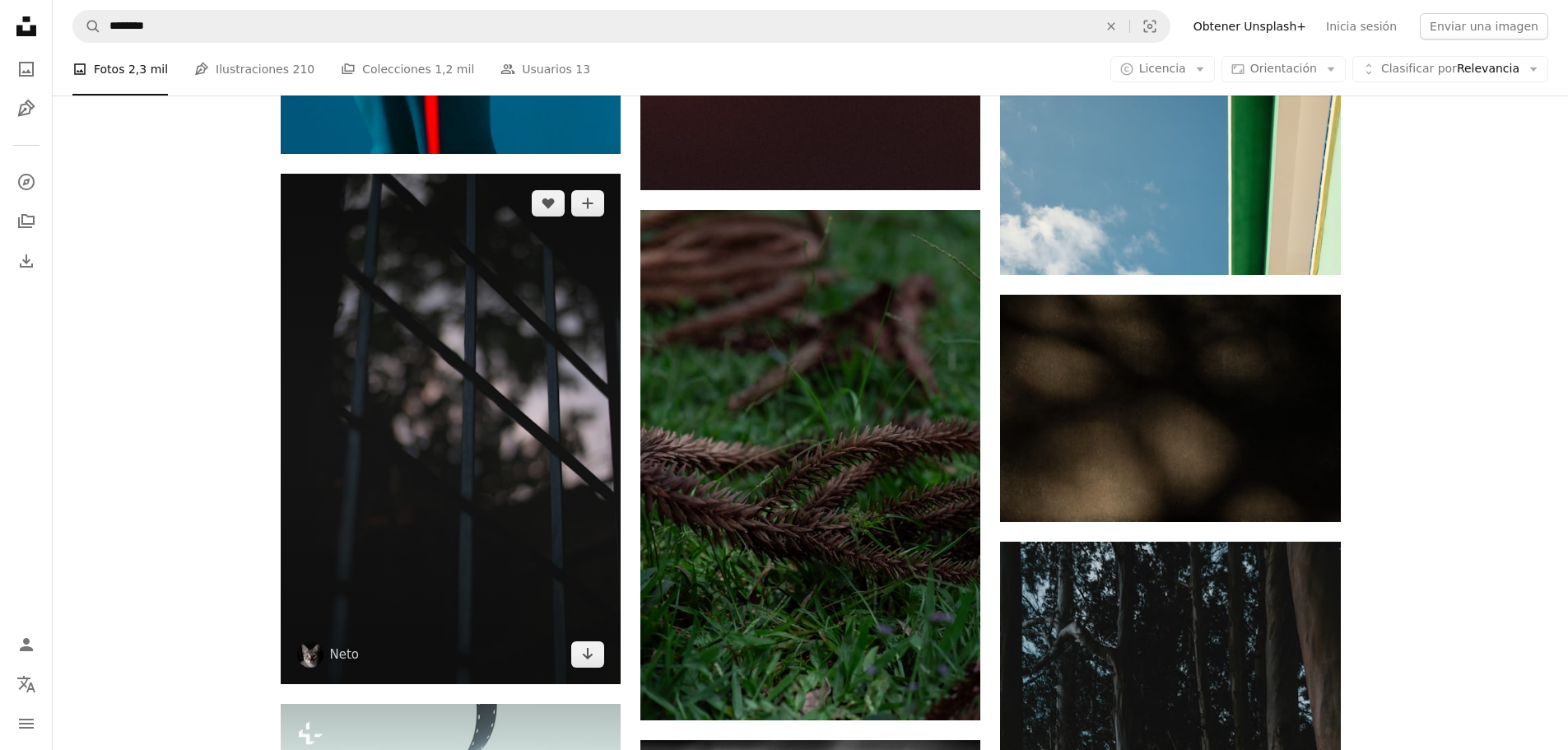
click at [481, 364] on img at bounding box center [451, 429] width 340 height 511
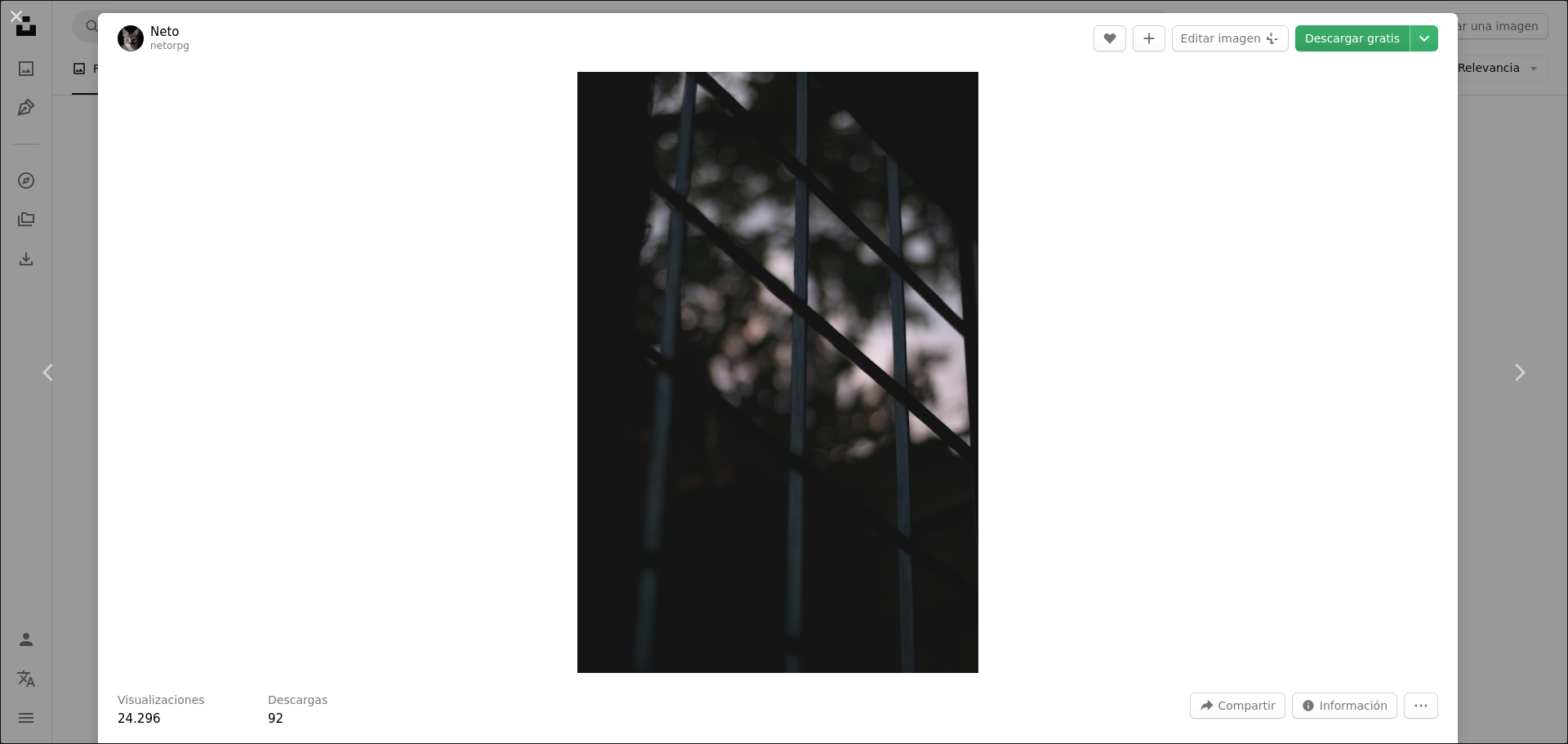
drag, startPoint x: 869, startPoint y: 230, endPoint x: 1357, endPoint y: 42, distance: 523.0
click at [1357, 42] on link "Descargar gratis" at bounding box center [1352, 38] width 114 height 26
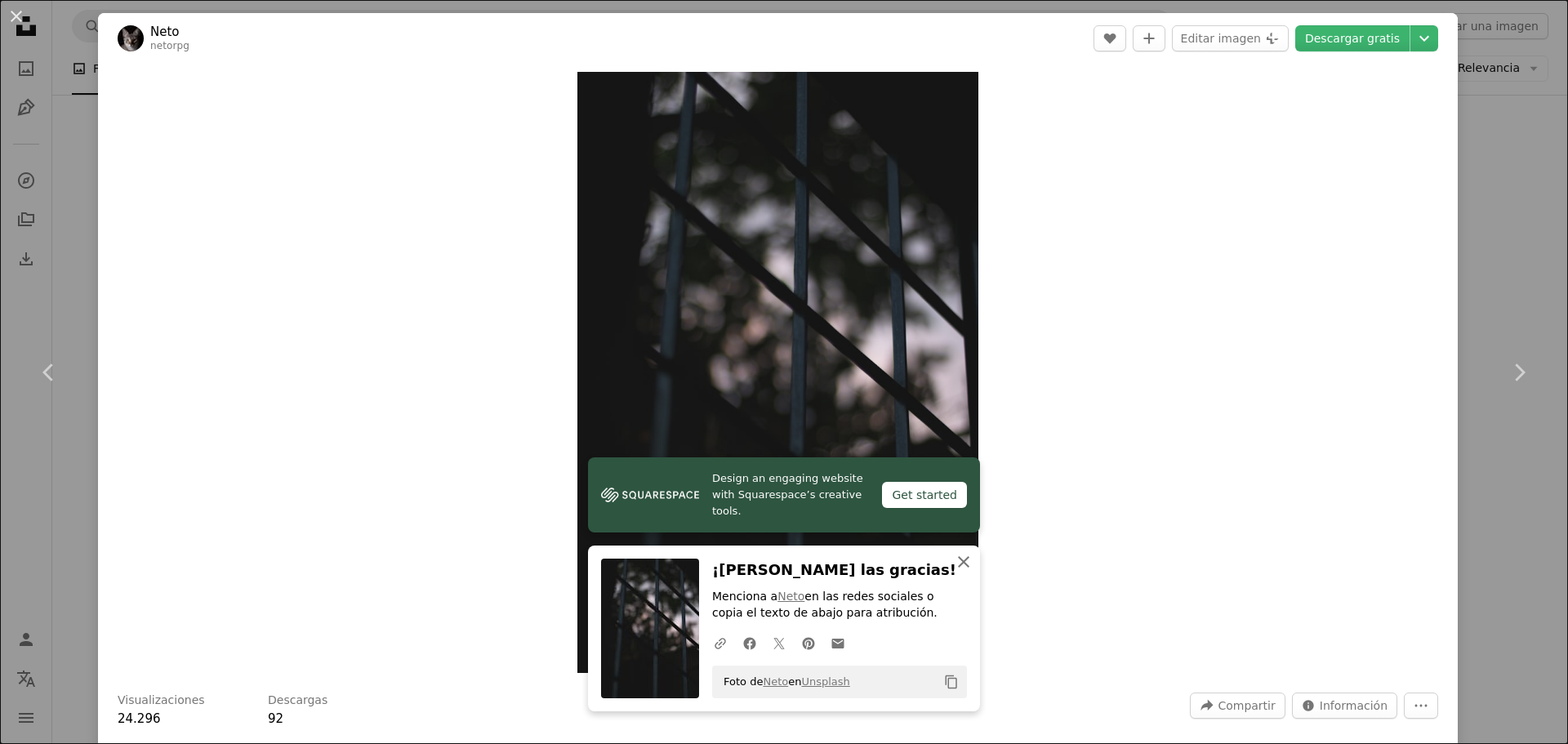
click at [960, 571] on icon "An X shape" at bounding box center [963, 562] width 20 height 20
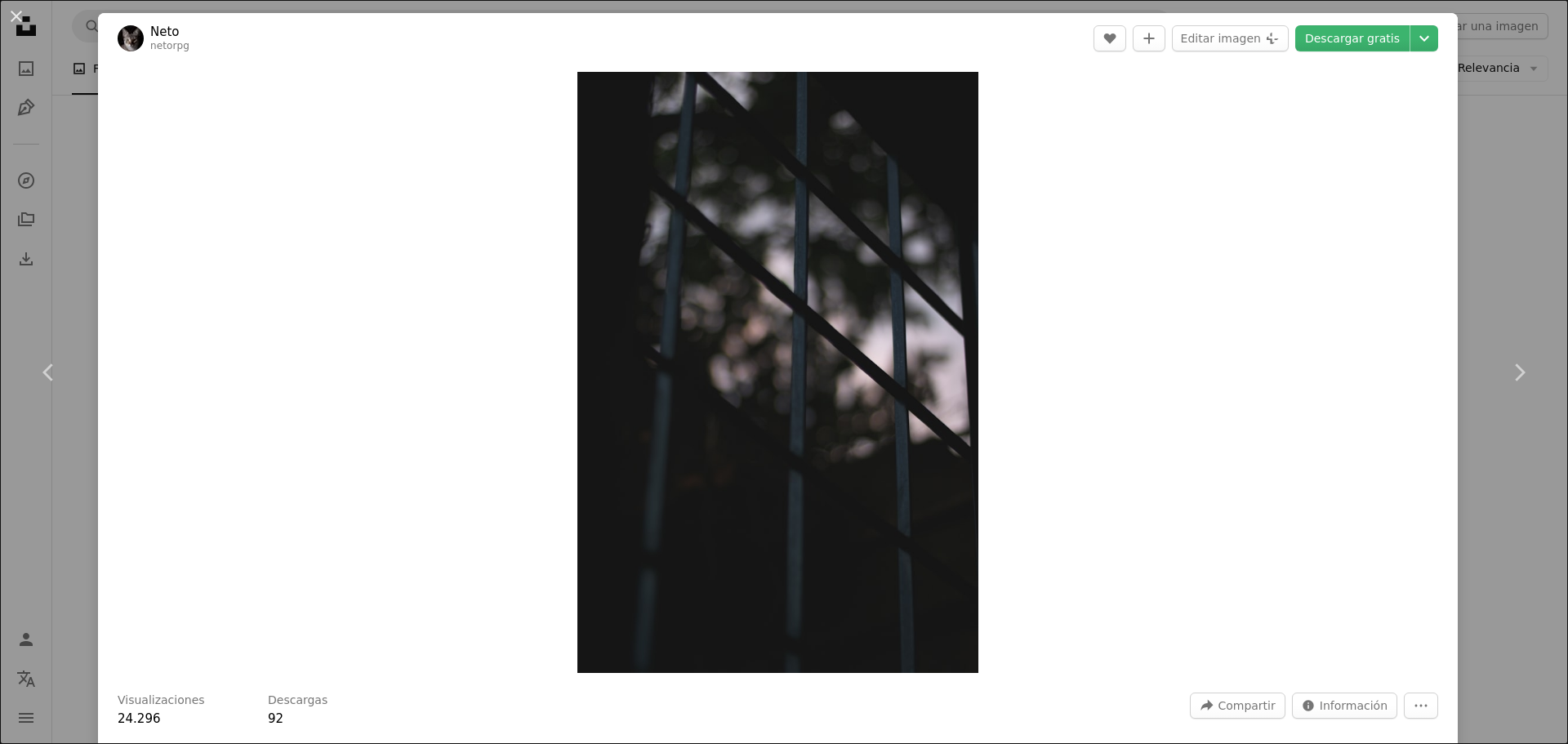
click at [1493, 187] on div "An X shape Chevron left Chevron right Neto netorpg A heart A plus sign Editar i…" at bounding box center [784, 372] width 1568 height 744
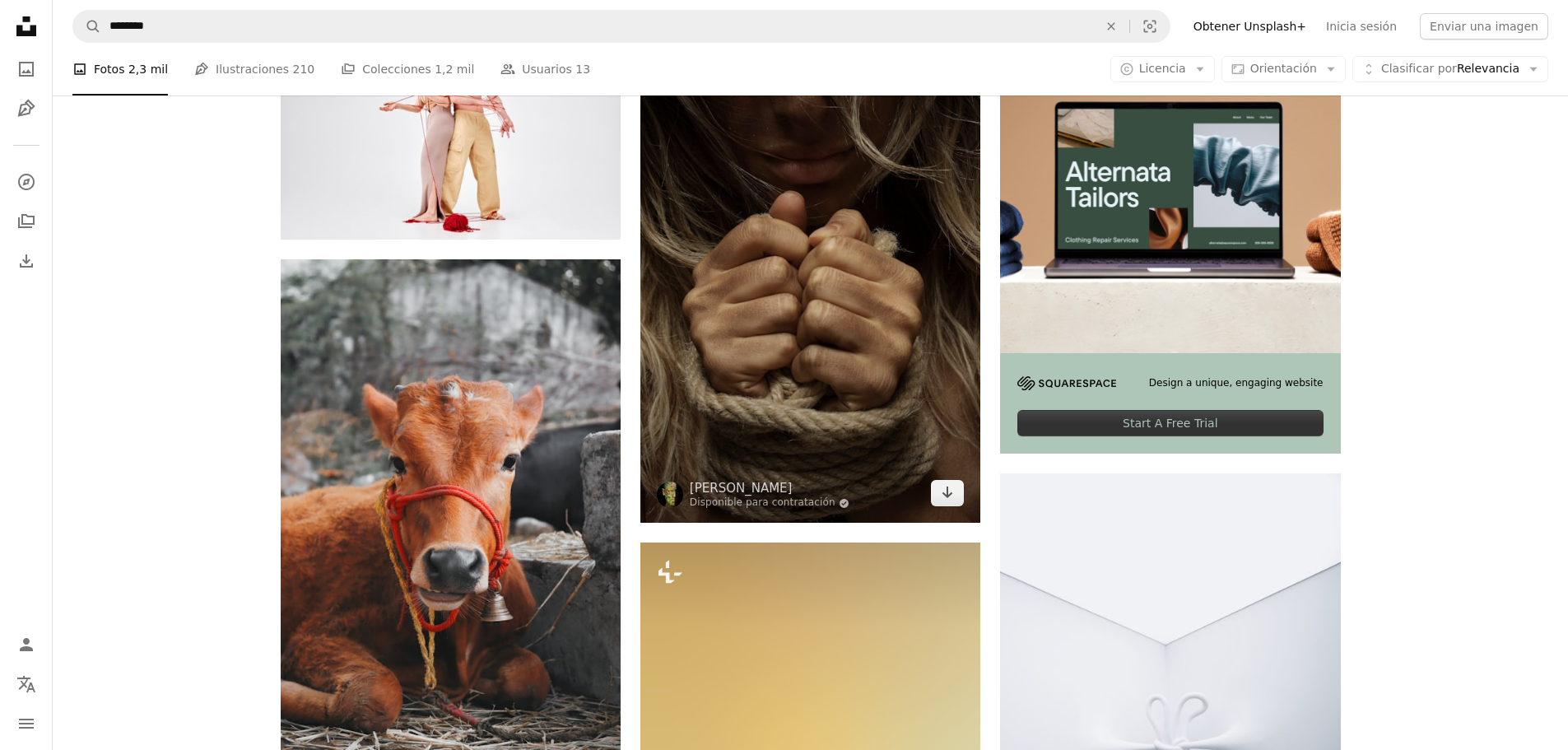
scroll to position [494, 0]
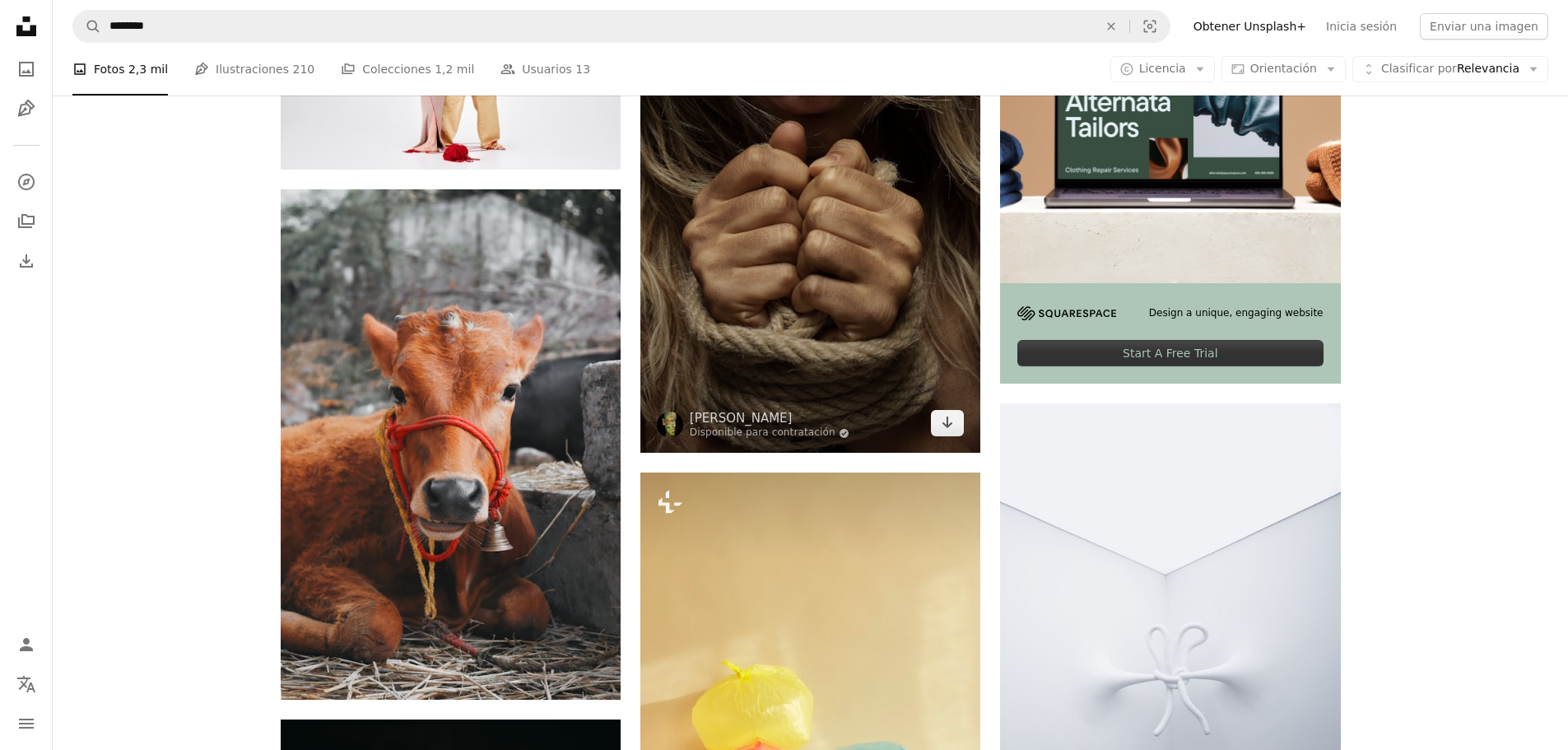
click at [761, 334] on img at bounding box center [810, 198] width 340 height 511
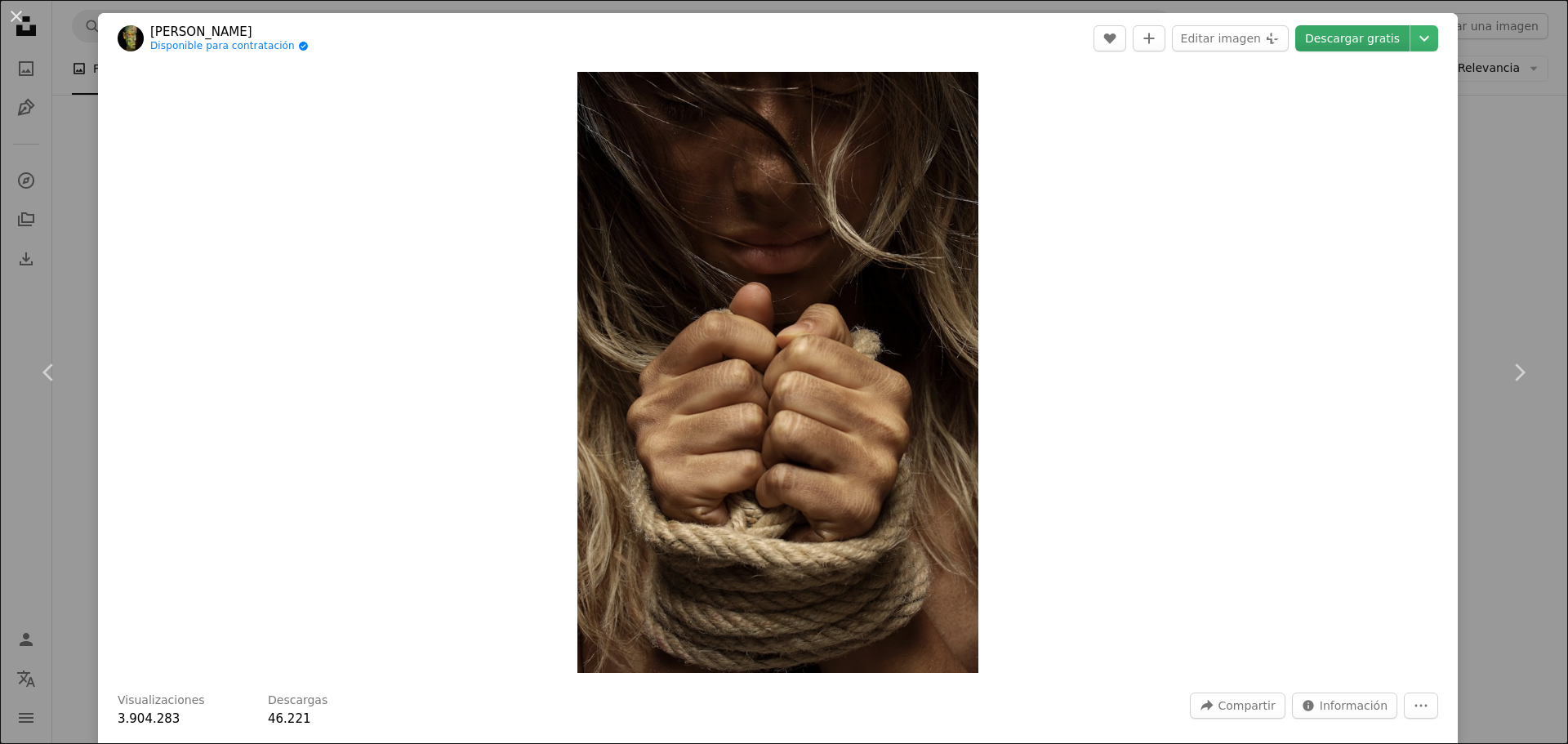
click at [1363, 38] on link "Descargar gratis" at bounding box center [1352, 38] width 114 height 26
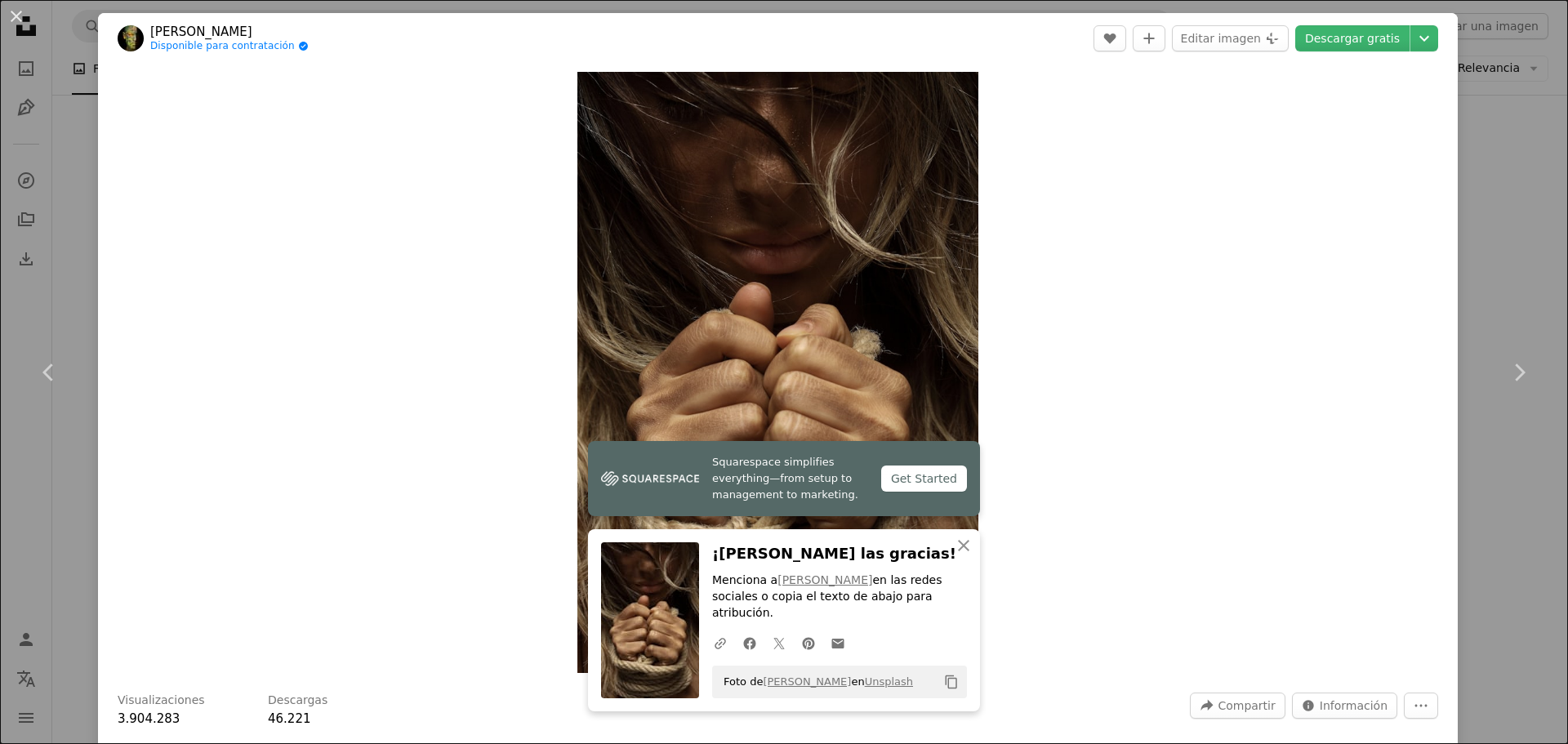
click at [1514, 205] on div "An X shape Chevron left Chevron right Squarespace simplifies everything—from se…" at bounding box center [784, 372] width 1568 height 744
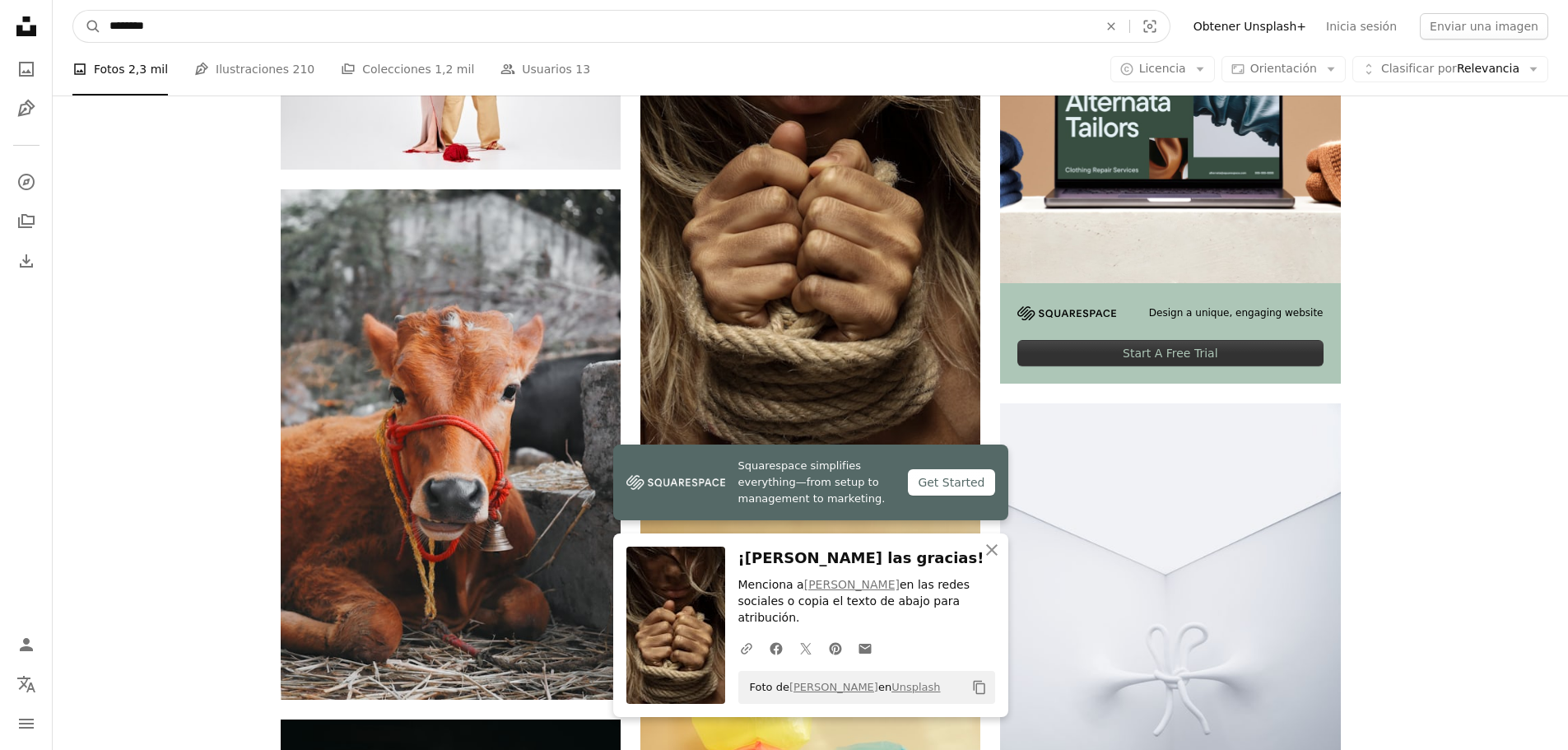
drag, startPoint x: 238, startPoint y: 28, endPoint x: 13, endPoint y: 24, distance: 225.0
type input "**********"
click button "A magnifying glass" at bounding box center [87, 26] width 28 height 31
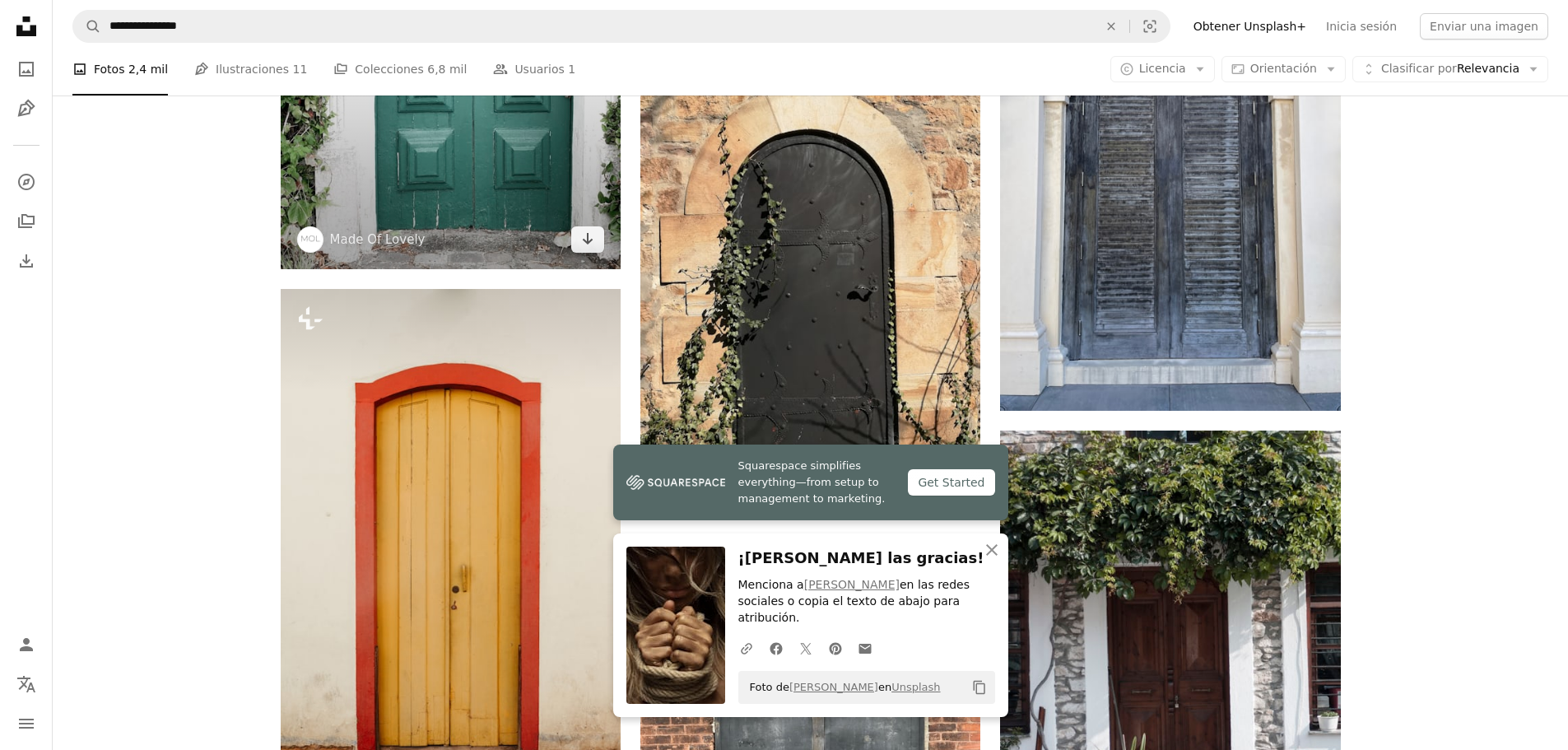
scroll to position [1153, 0]
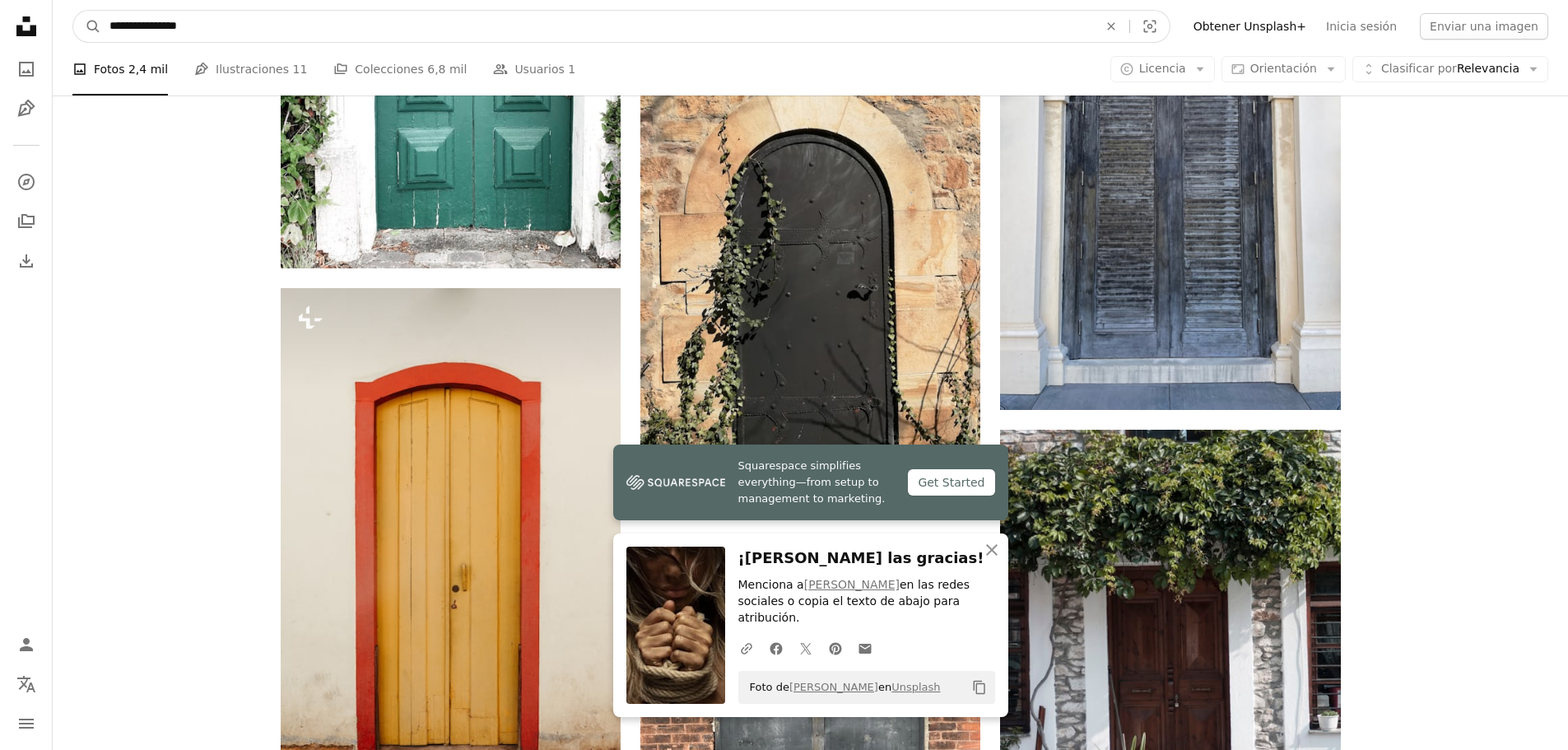
click at [250, 36] on input "**********" at bounding box center [597, 26] width 992 height 31
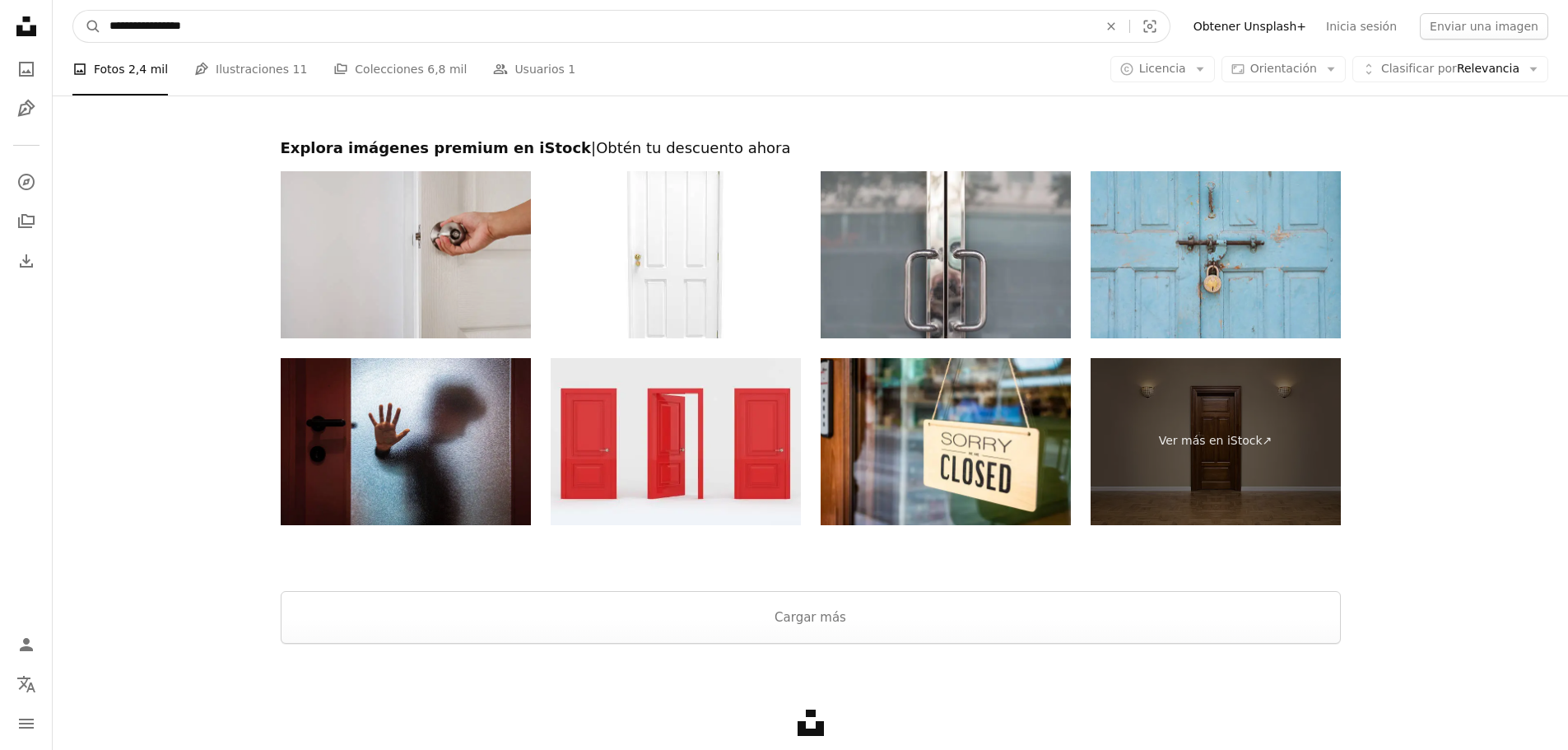
scroll to position [3787, 0]
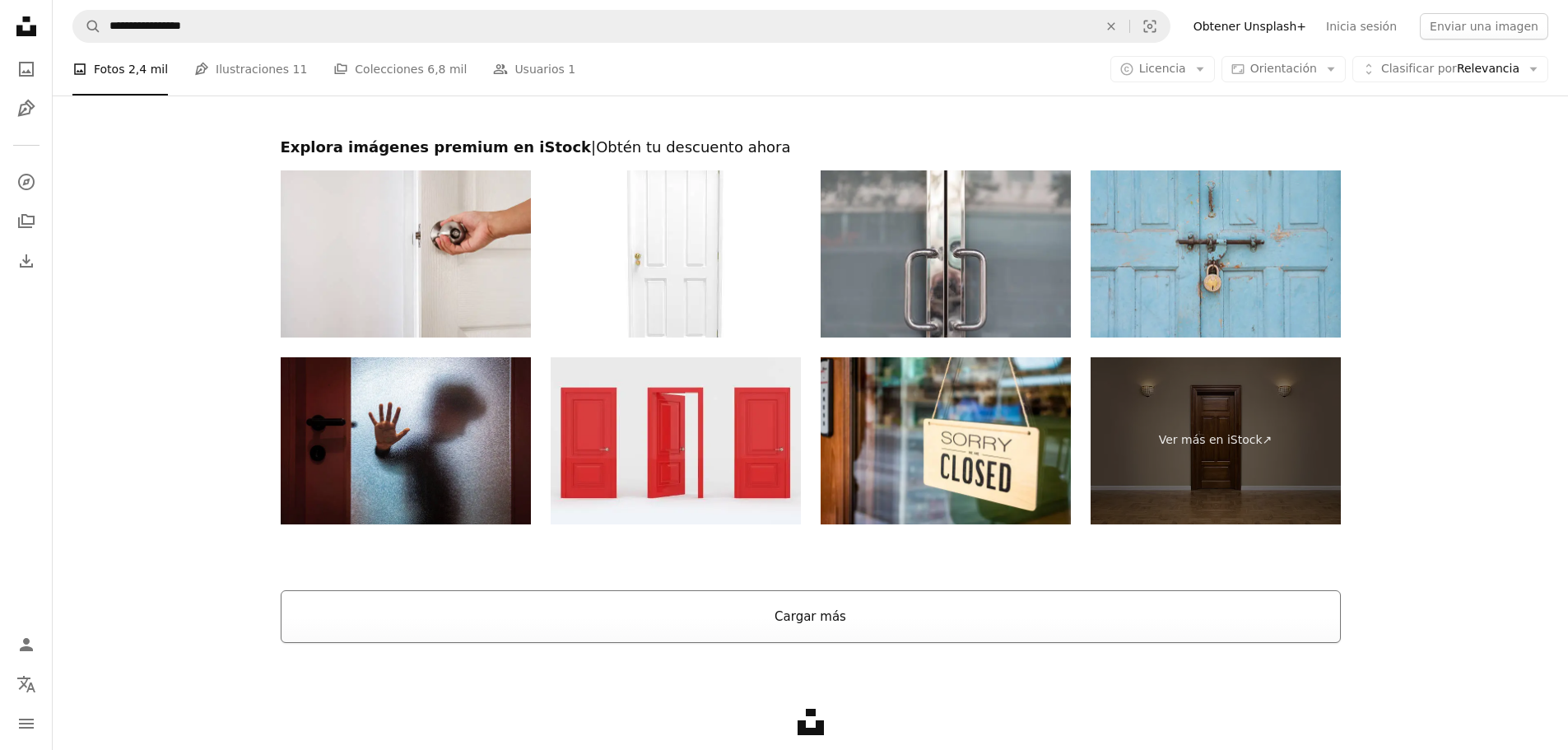
click at [553, 623] on button "Cargar más" at bounding box center [811, 616] width 1061 height 53
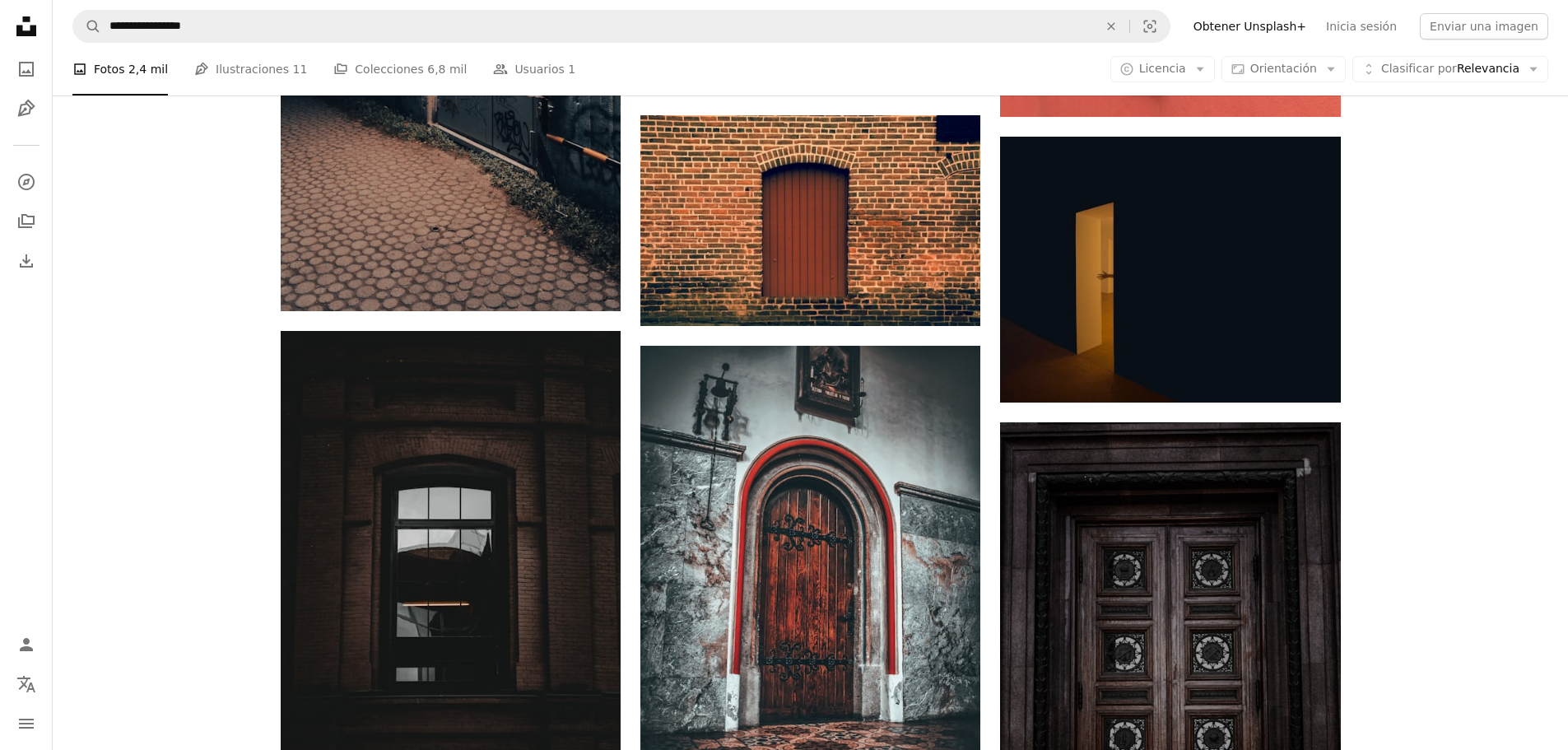
scroll to position [20476, 0]
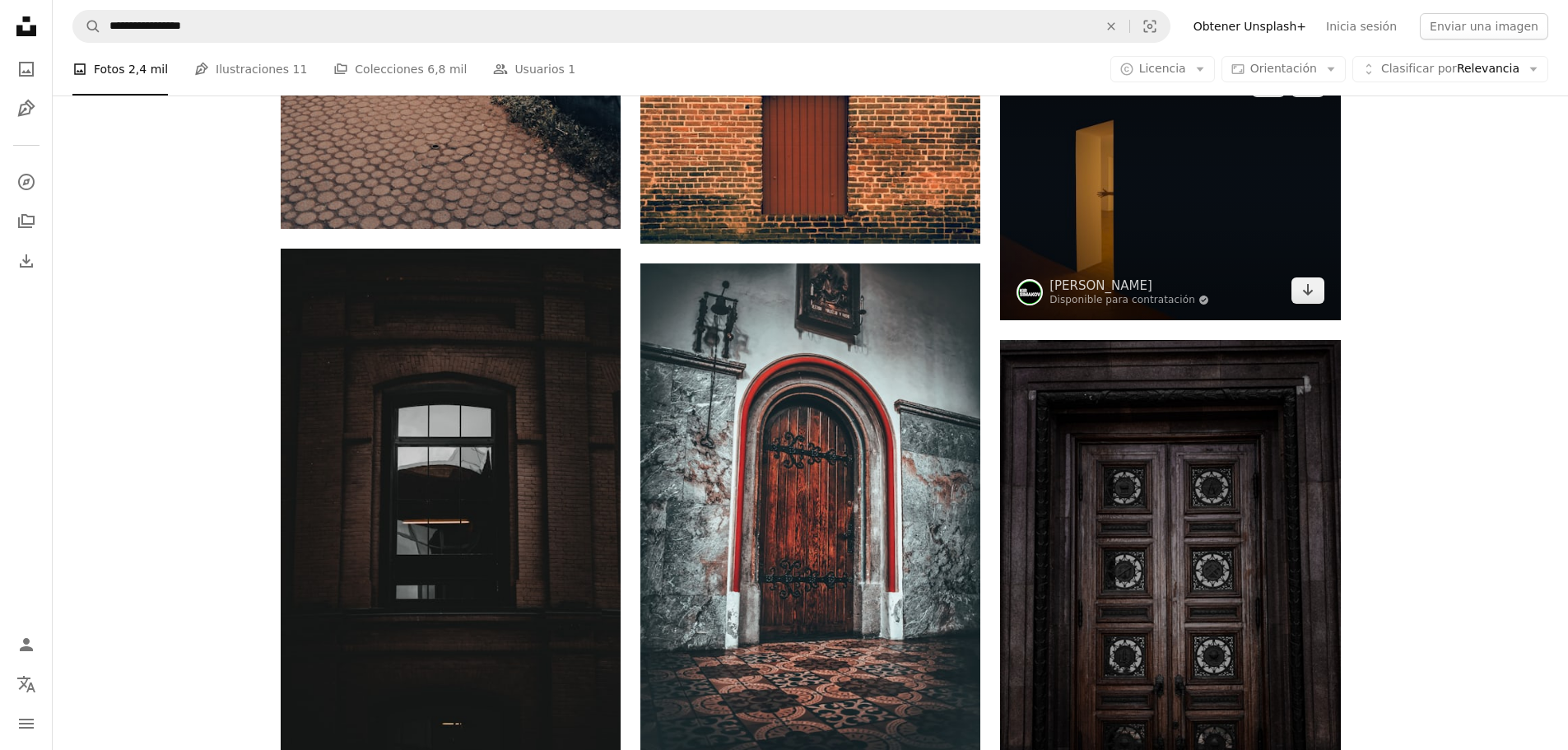
click at [1087, 202] on img at bounding box center [1170, 186] width 340 height 265
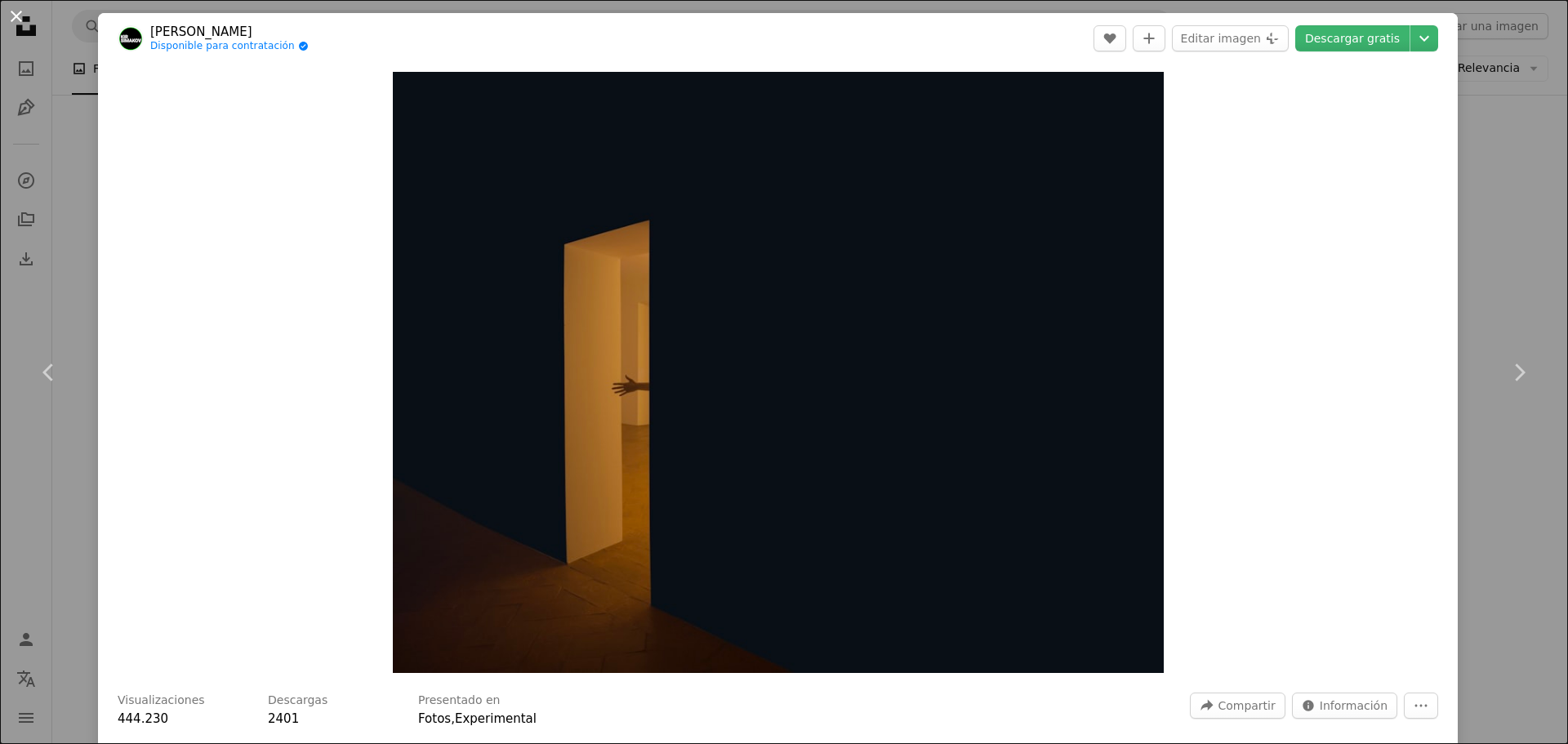
click at [21, 18] on button "An X shape" at bounding box center [16, 16] width 20 height 20
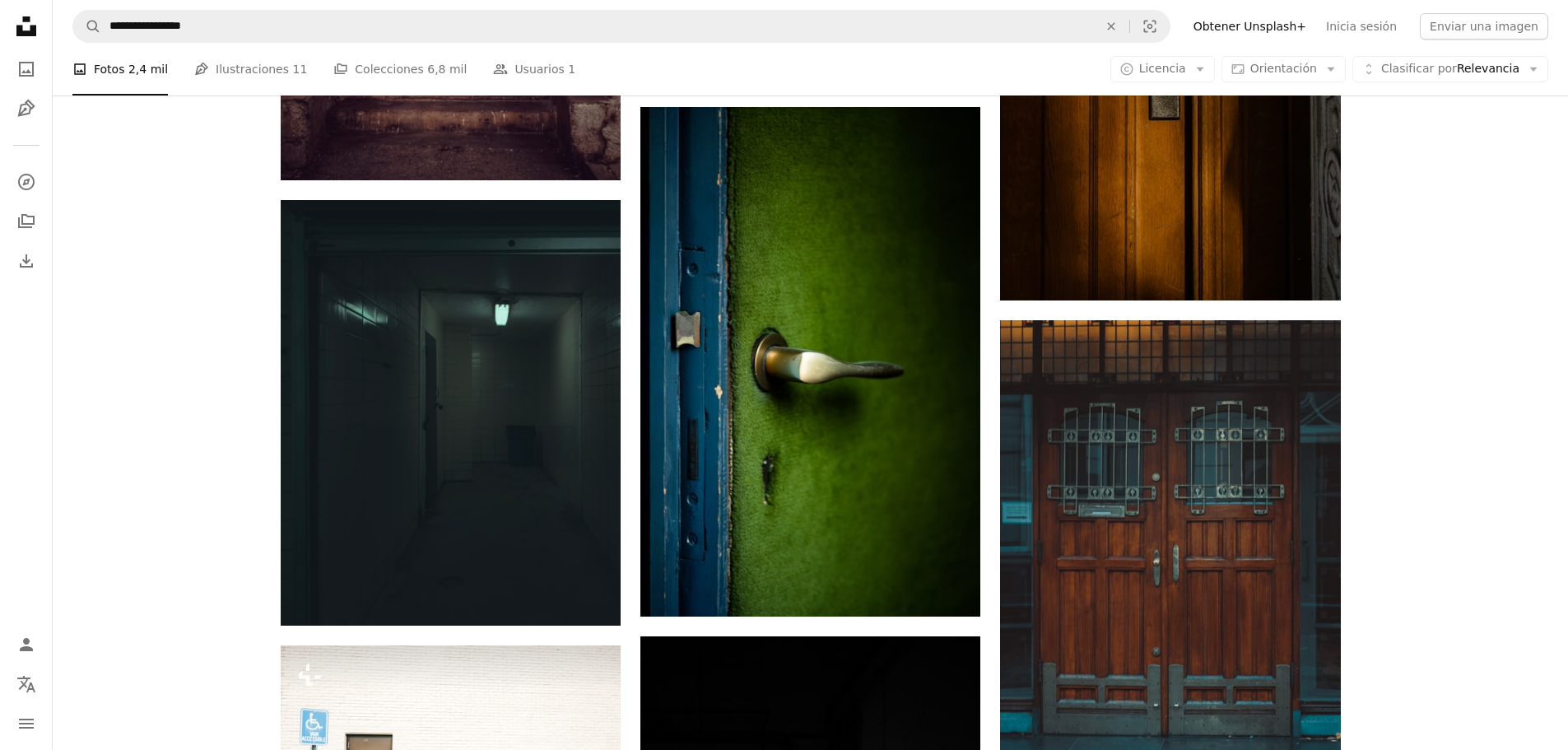
scroll to position [28955, 0]
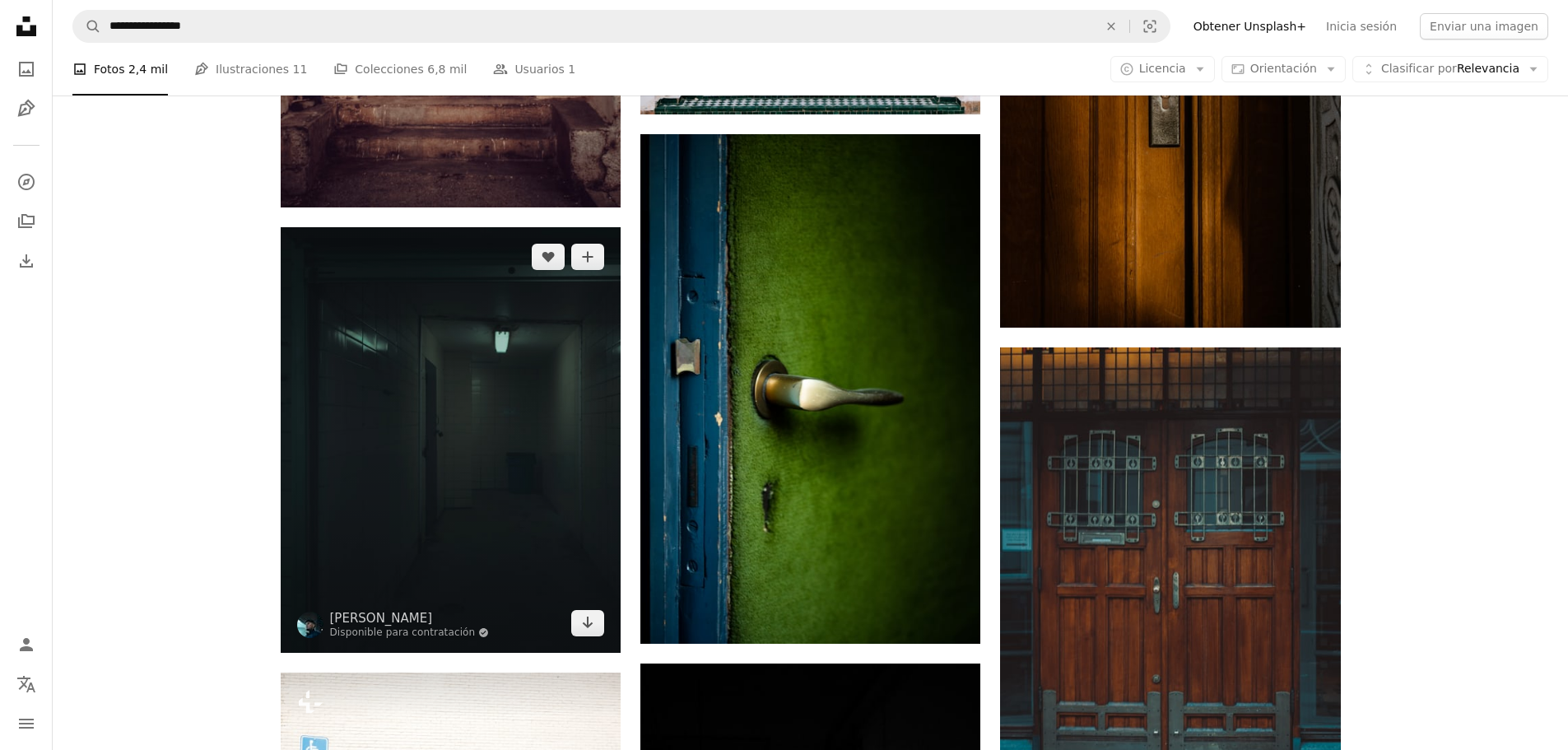
click at [513, 412] on img at bounding box center [451, 439] width 340 height 425
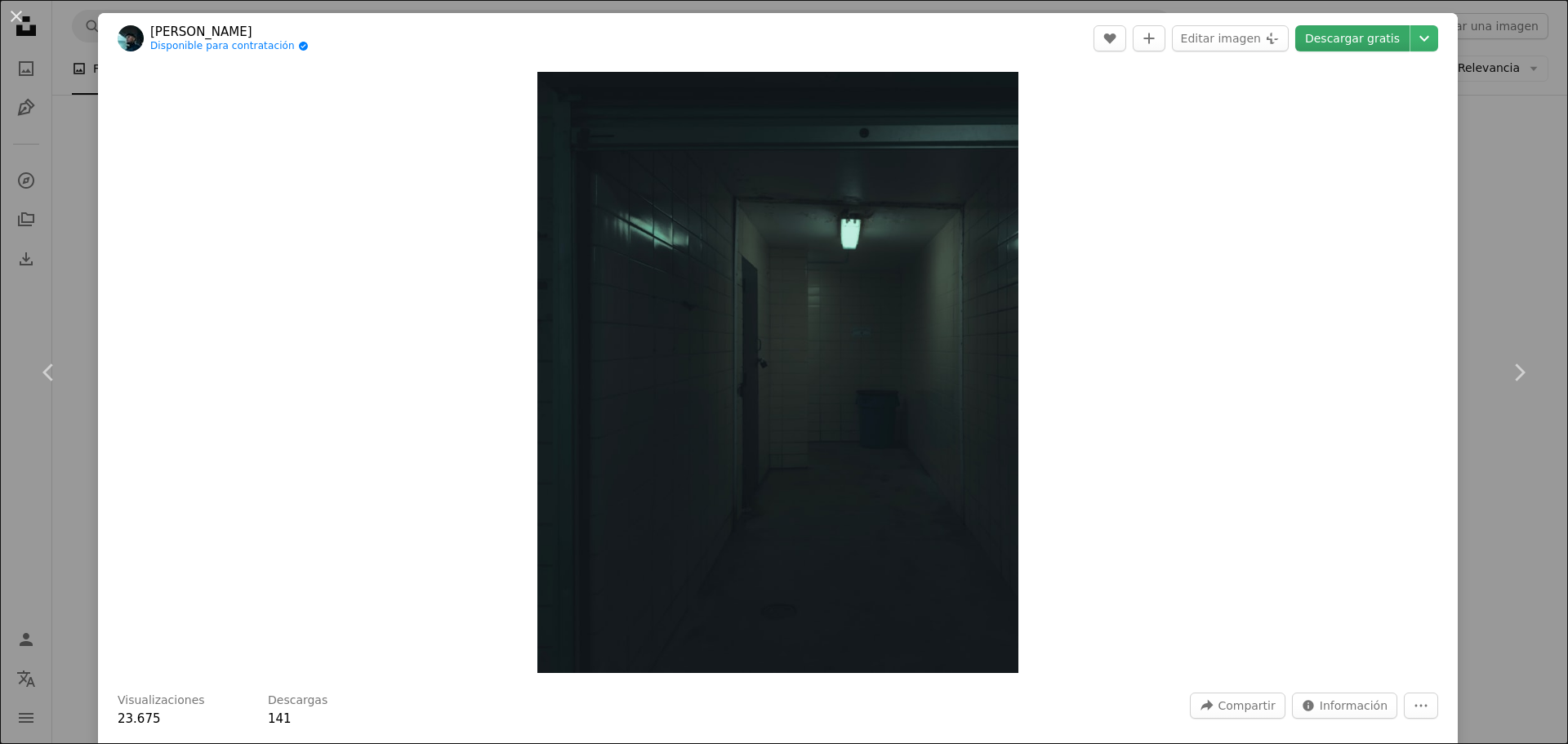
click at [1349, 40] on link "Descargar gratis" at bounding box center [1352, 38] width 114 height 26
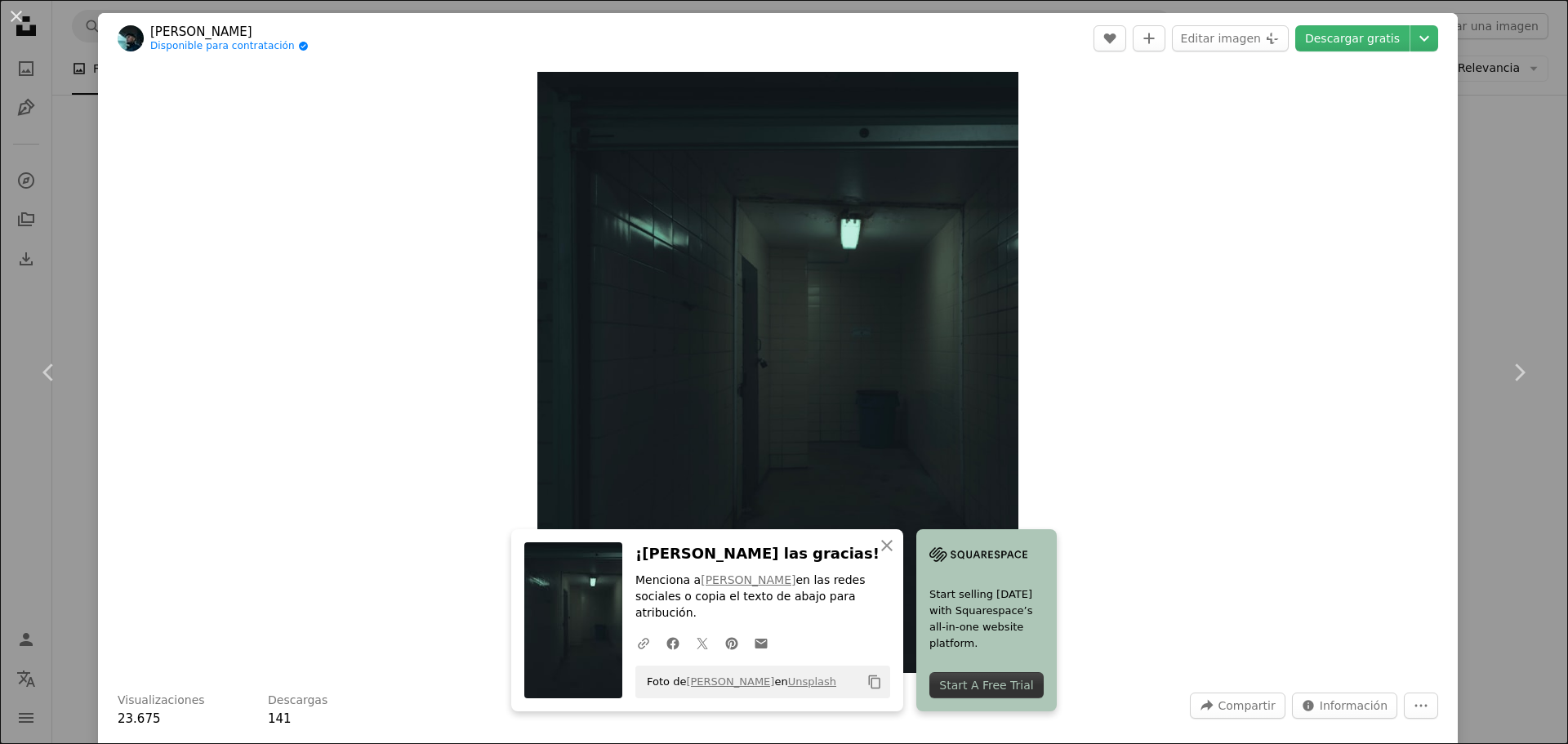
click at [1527, 112] on div "An X shape Chevron left Chevron right An X shape Cerrar ¡[PERSON_NAME] las grac…" at bounding box center [784, 372] width 1568 height 744
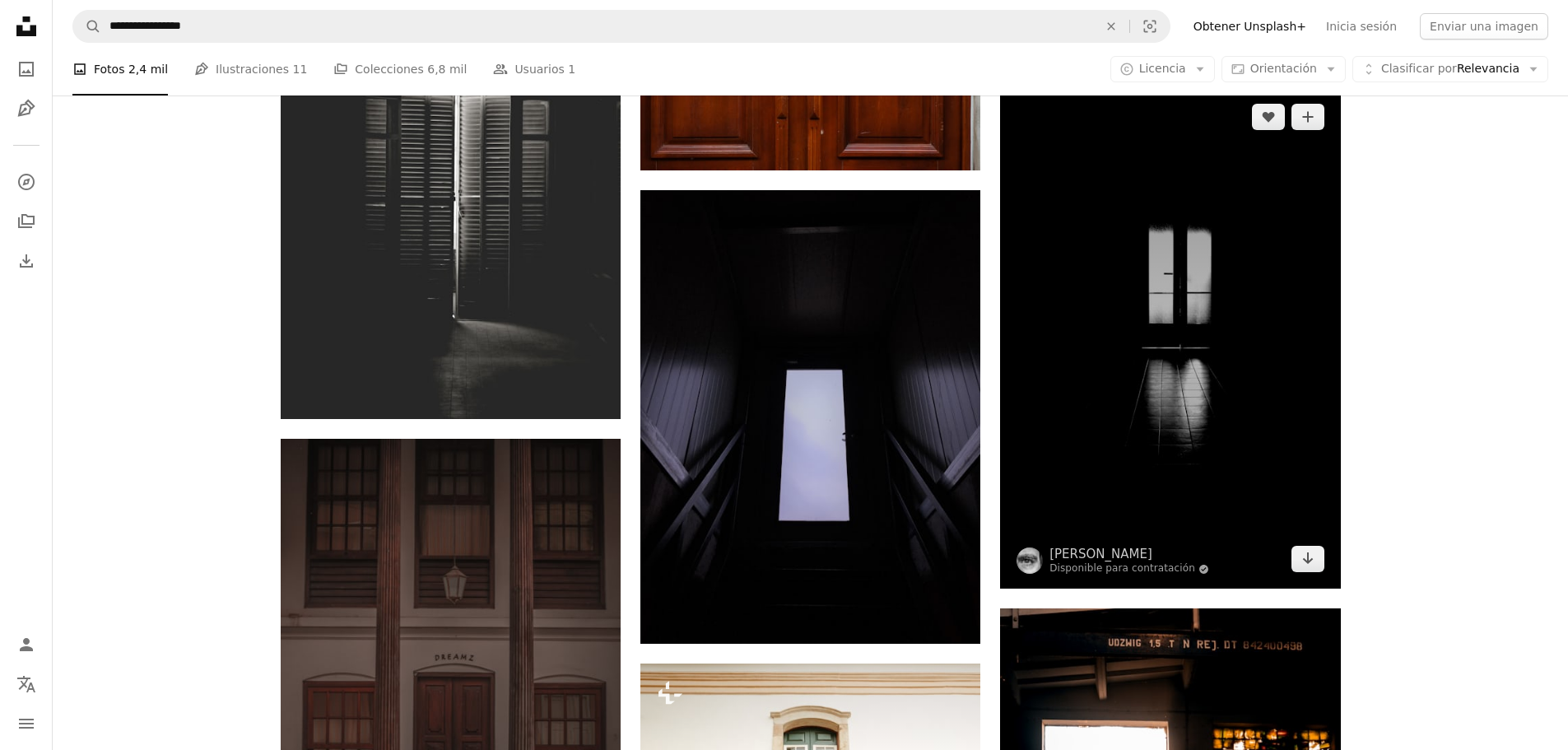
scroll to position [36776, 0]
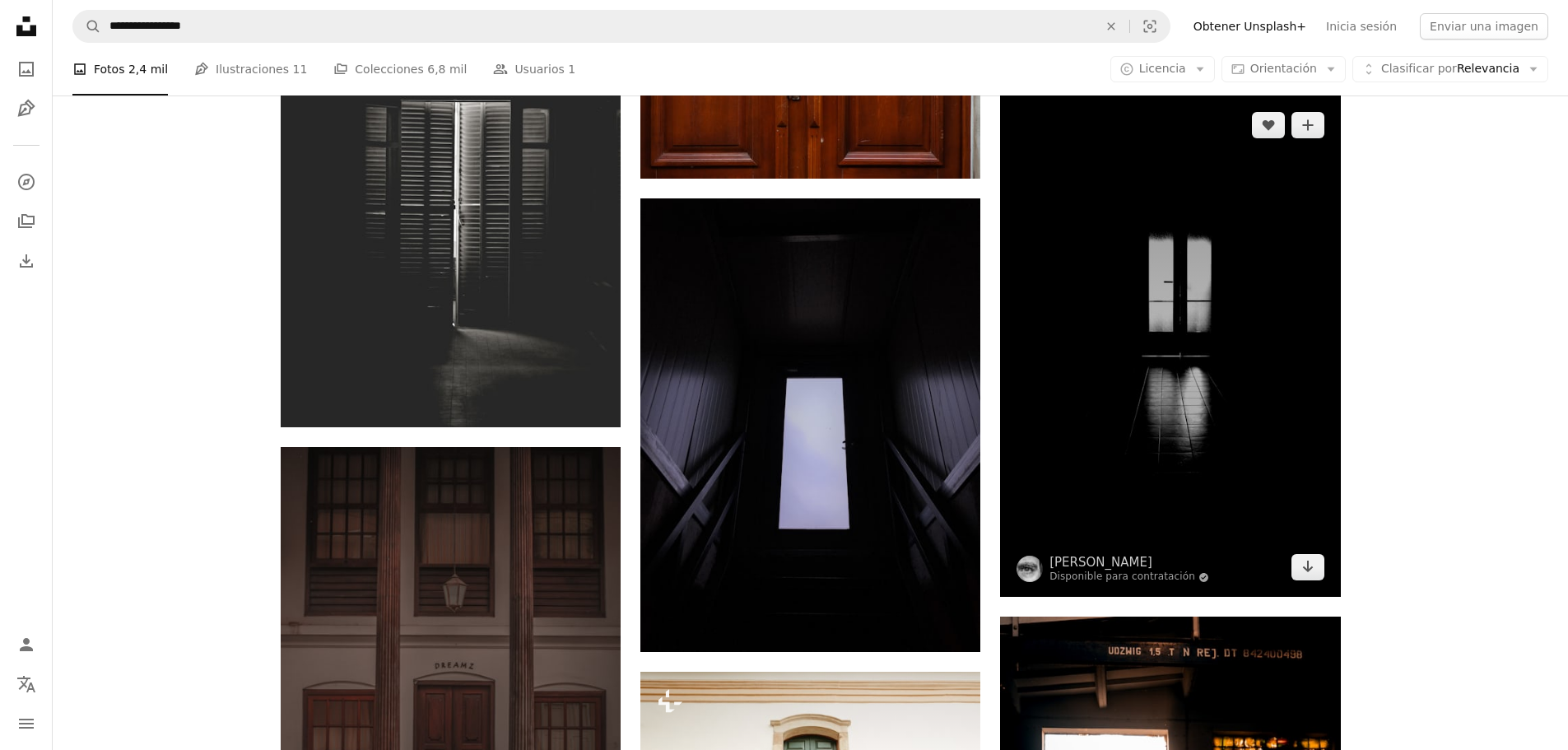
click at [1134, 409] on img at bounding box center [1170, 346] width 340 height 501
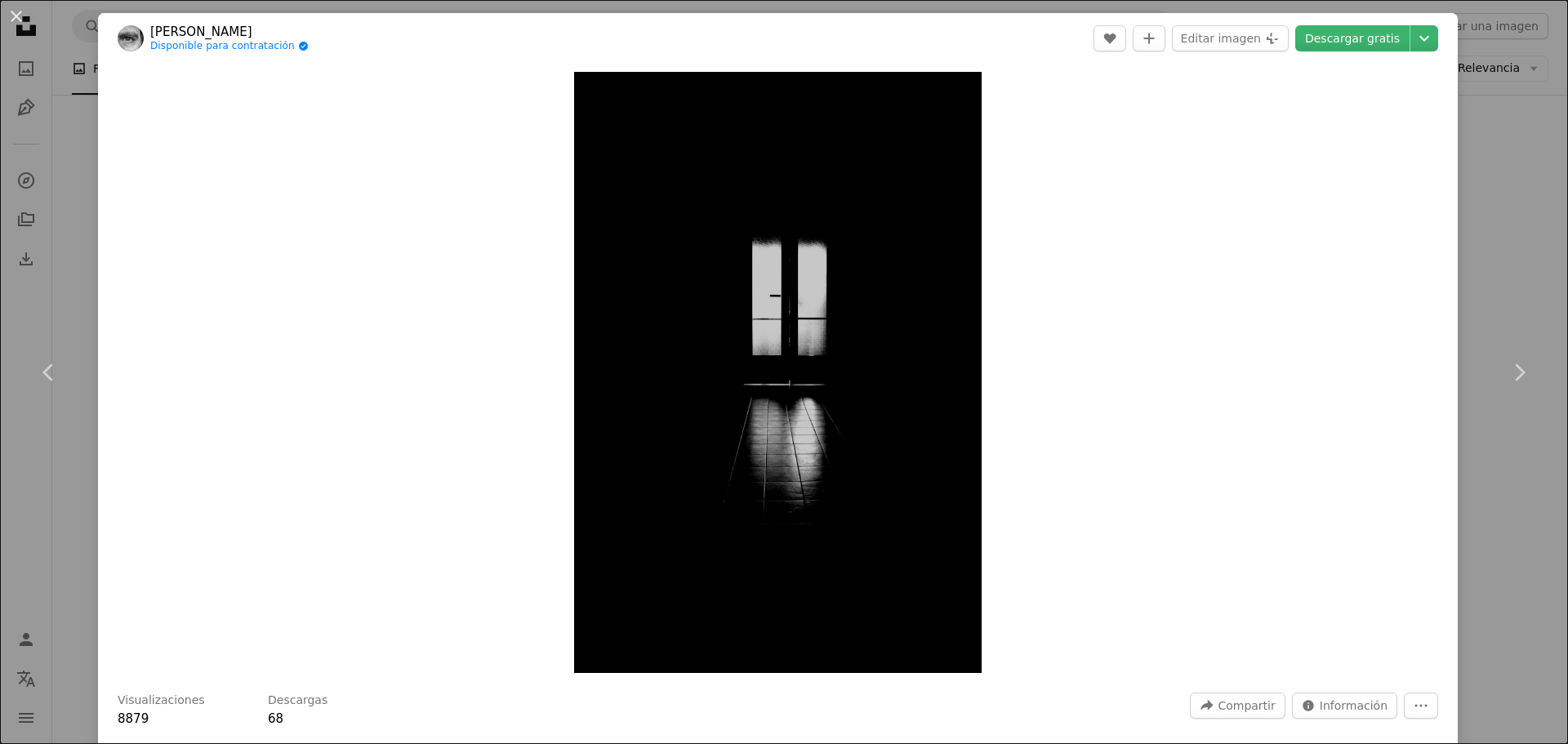
click at [1466, 265] on div "An X shape Chevron left Chevron right [PERSON_NAME] Disponible para contratació…" at bounding box center [784, 372] width 1568 height 744
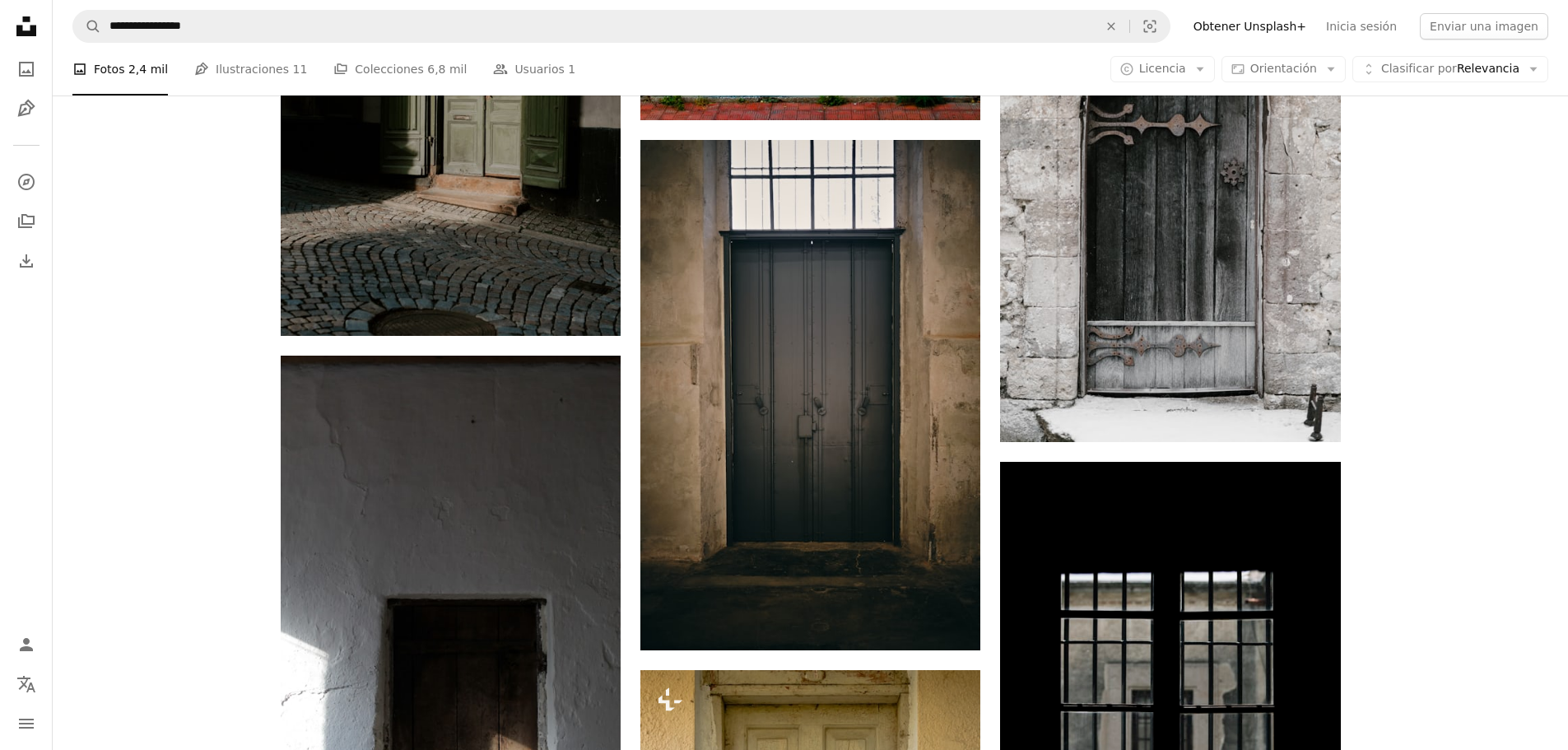
scroll to position [45584, 0]
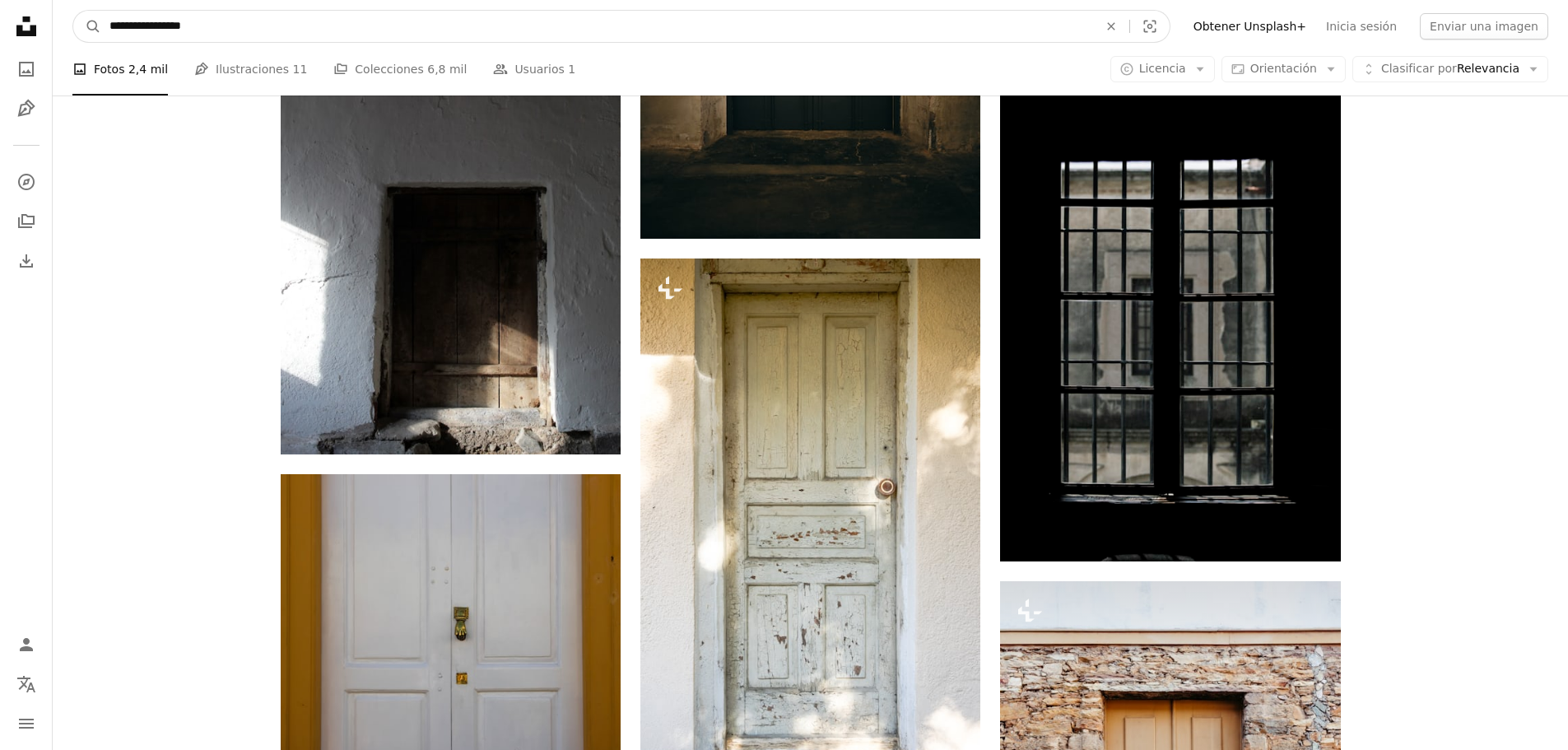
drag, startPoint x: 298, startPoint y: 24, endPoint x: 47, endPoint y: 30, distance: 251.1
type input "*"
type input "**********"
click button "A magnifying glass" at bounding box center [87, 26] width 28 height 31
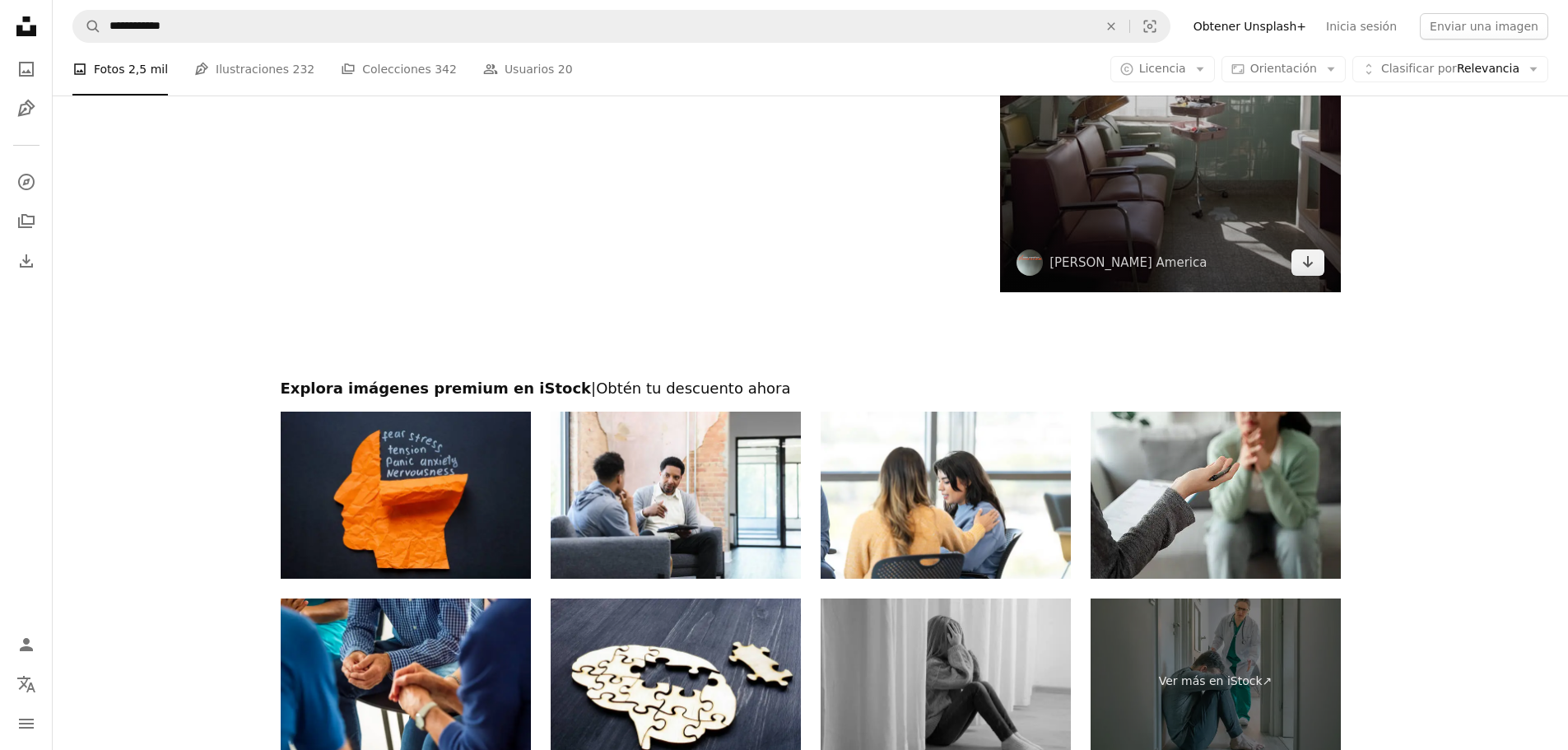
scroll to position [3104, 0]
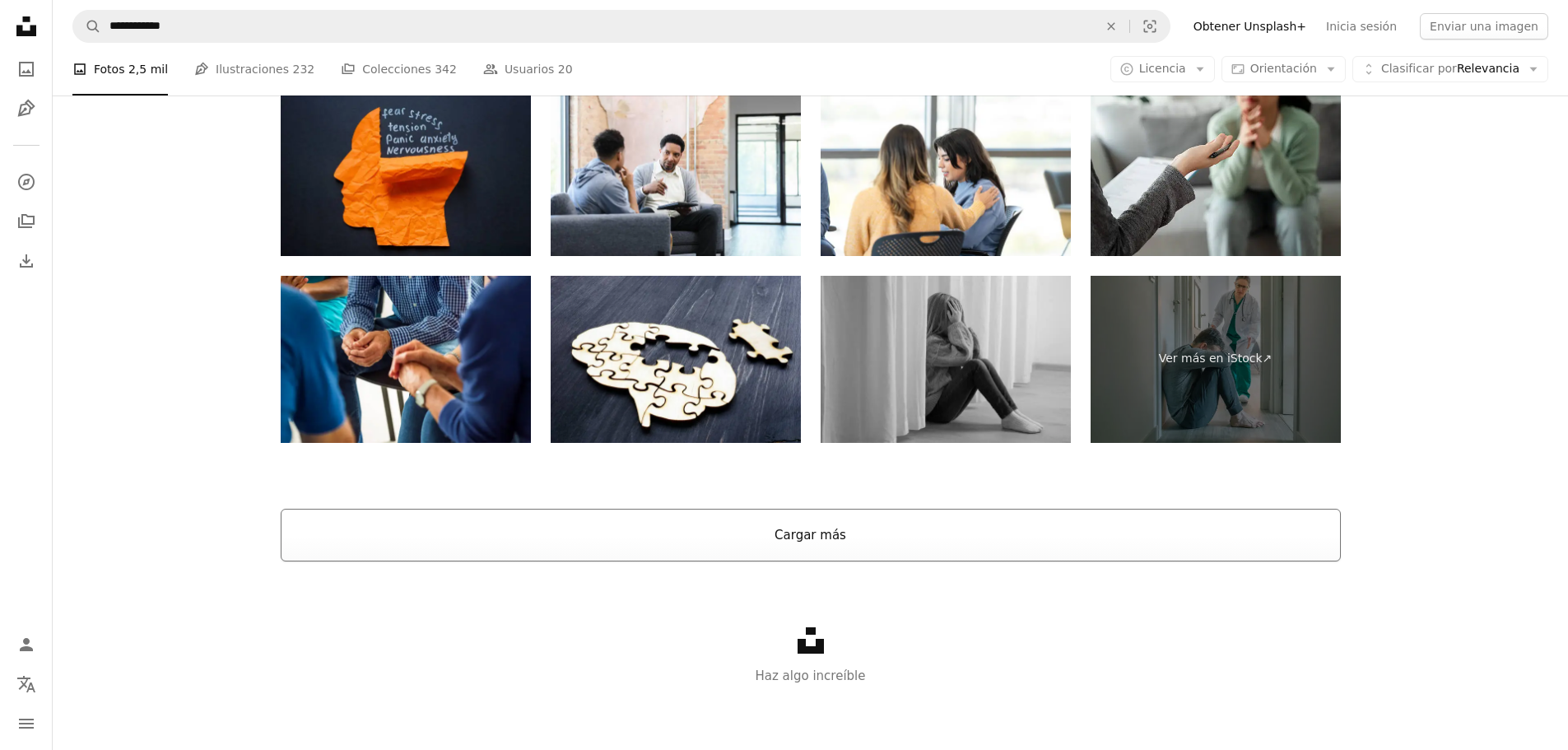
click at [756, 519] on button "Cargar más" at bounding box center [811, 535] width 1061 height 53
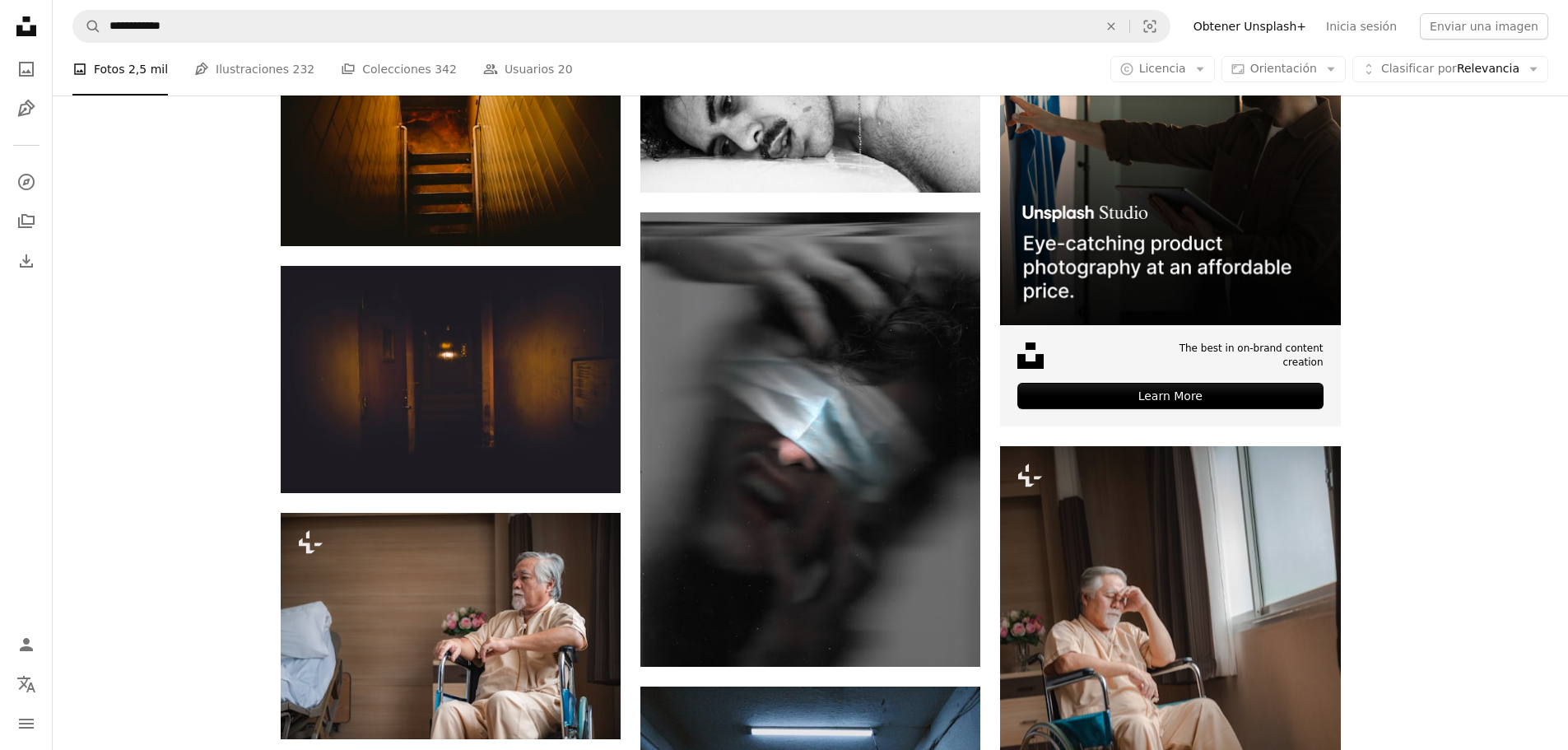
scroll to position [6643, 0]
